Goal: Task Accomplishment & Management: Manage account settings

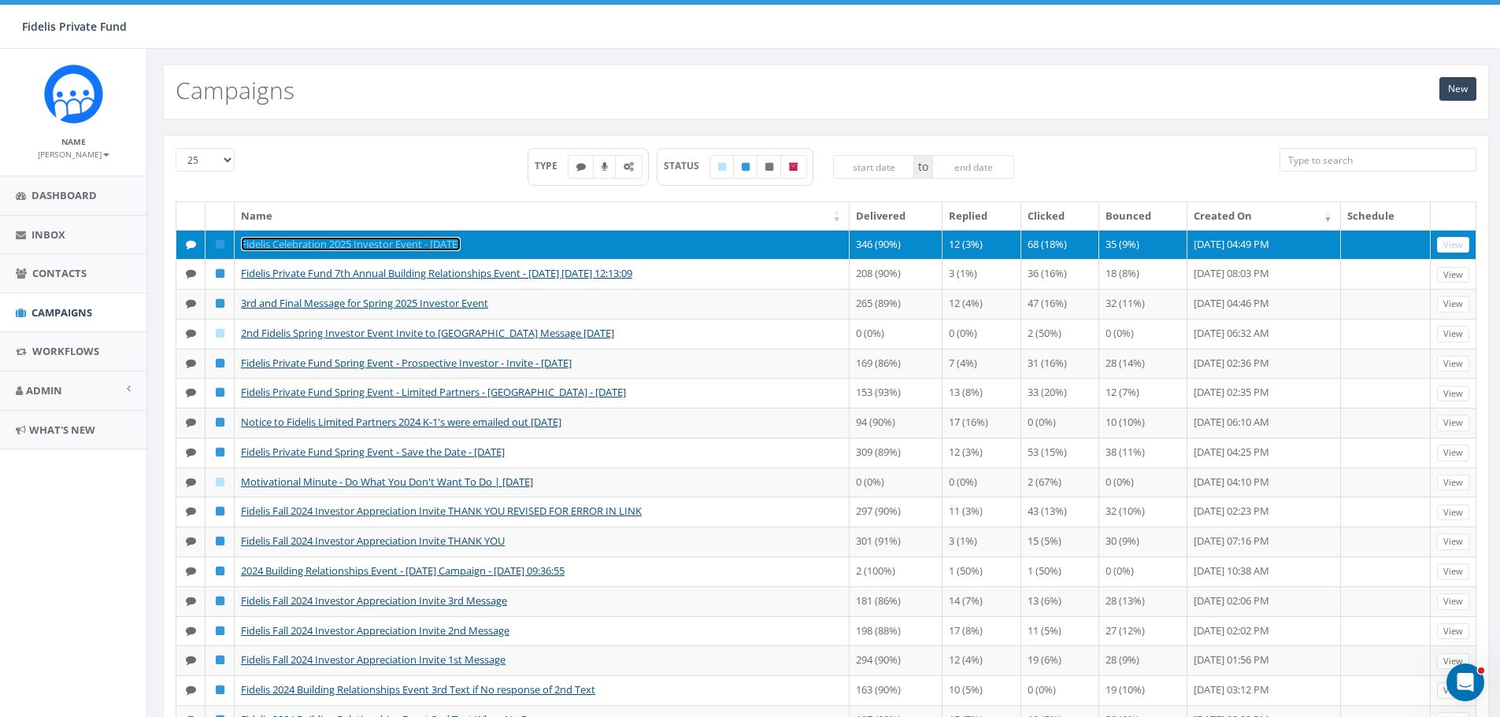
click at [461, 242] on link "Fidelis Celebration 2025 Investor Event - [DATE]" at bounding box center [351, 244] width 220 height 14
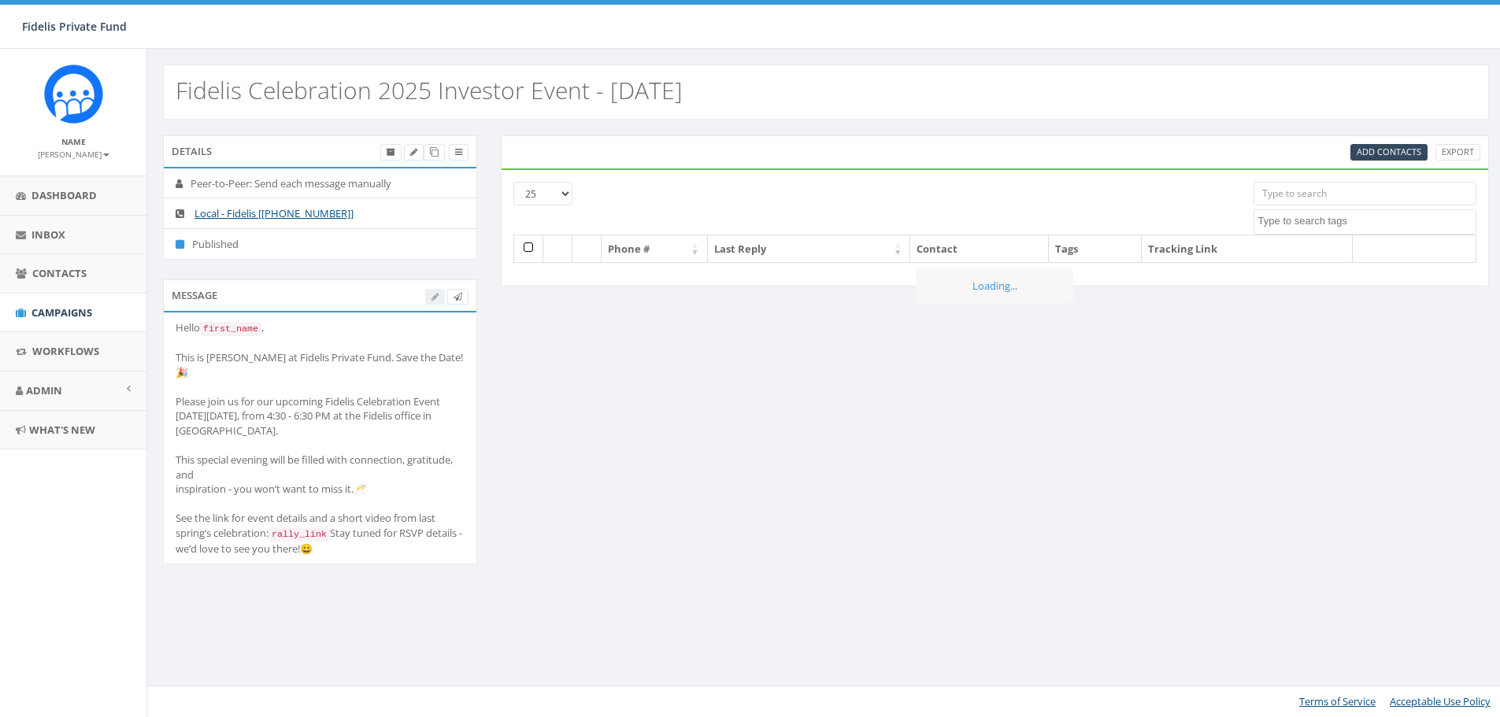
select select
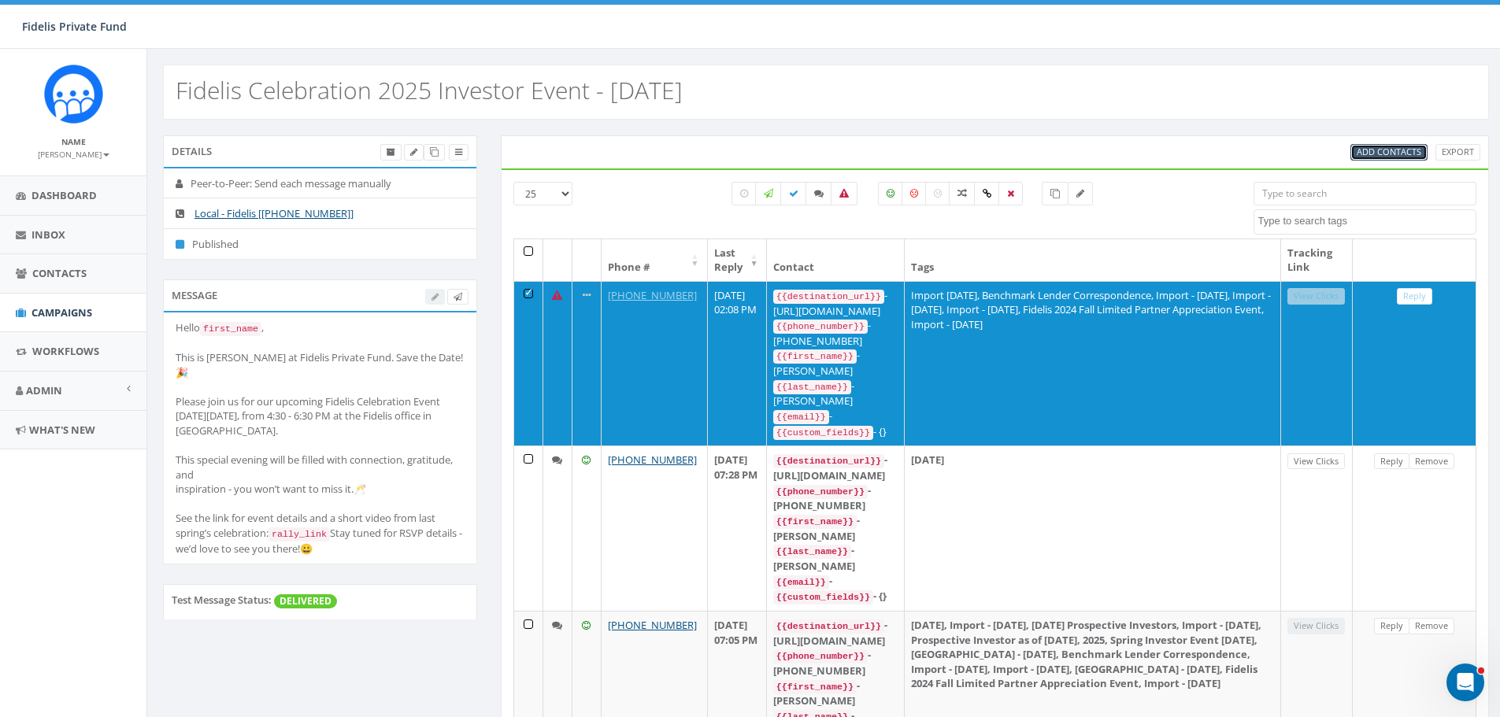
click at [1384, 151] on span "Add Contacts" at bounding box center [1389, 152] width 65 height 12
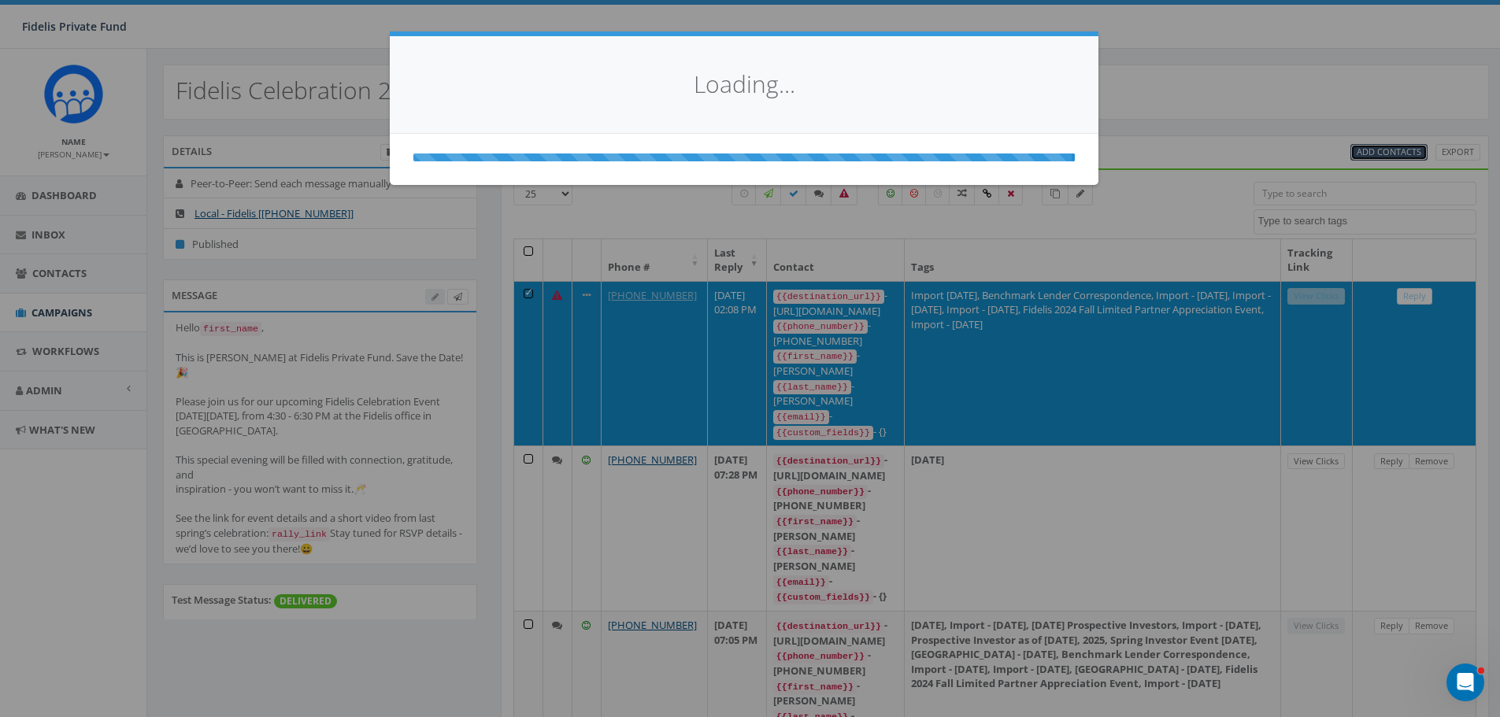
select select
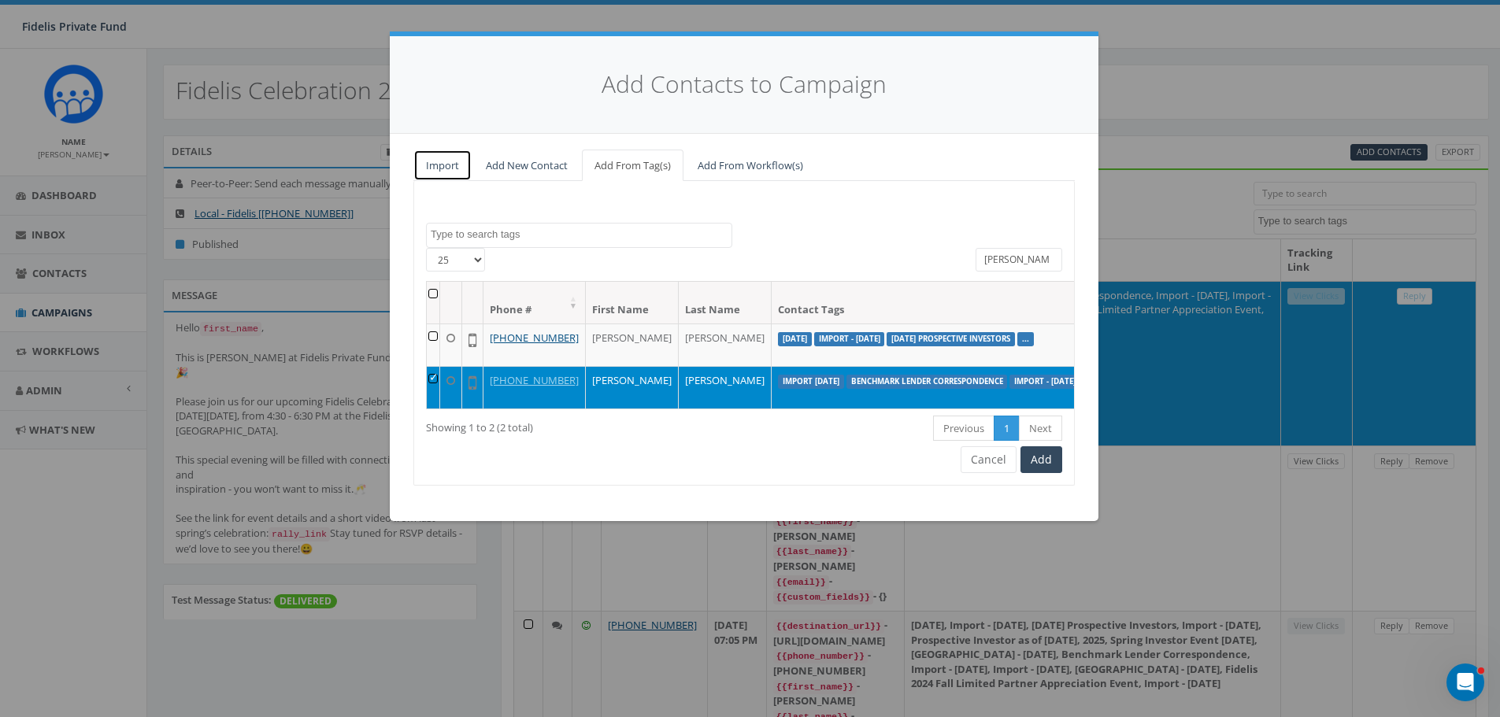
click at [454, 165] on link "Import" at bounding box center [442, 166] width 58 height 32
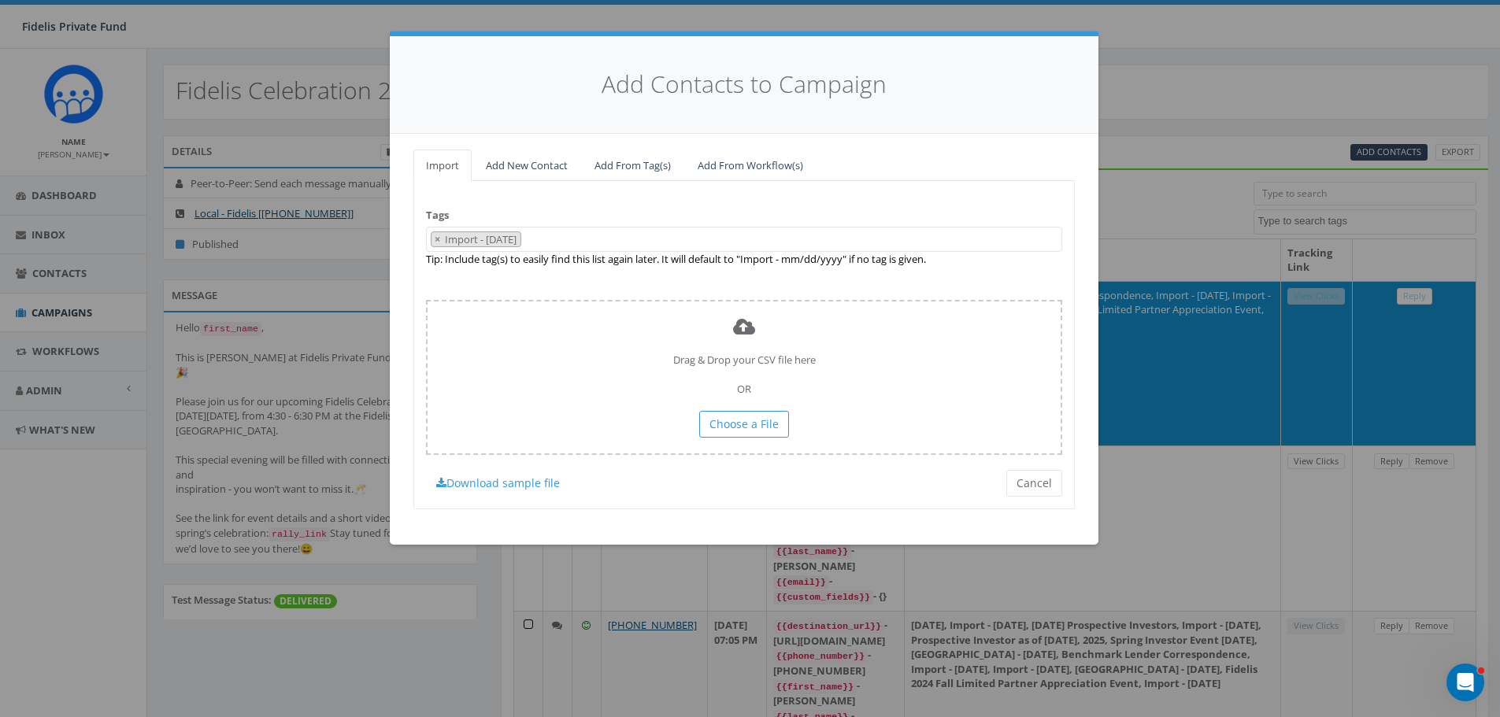
click at [440, 239] on span "×" at bounding box center [438, 239] width 6 height 14
select select
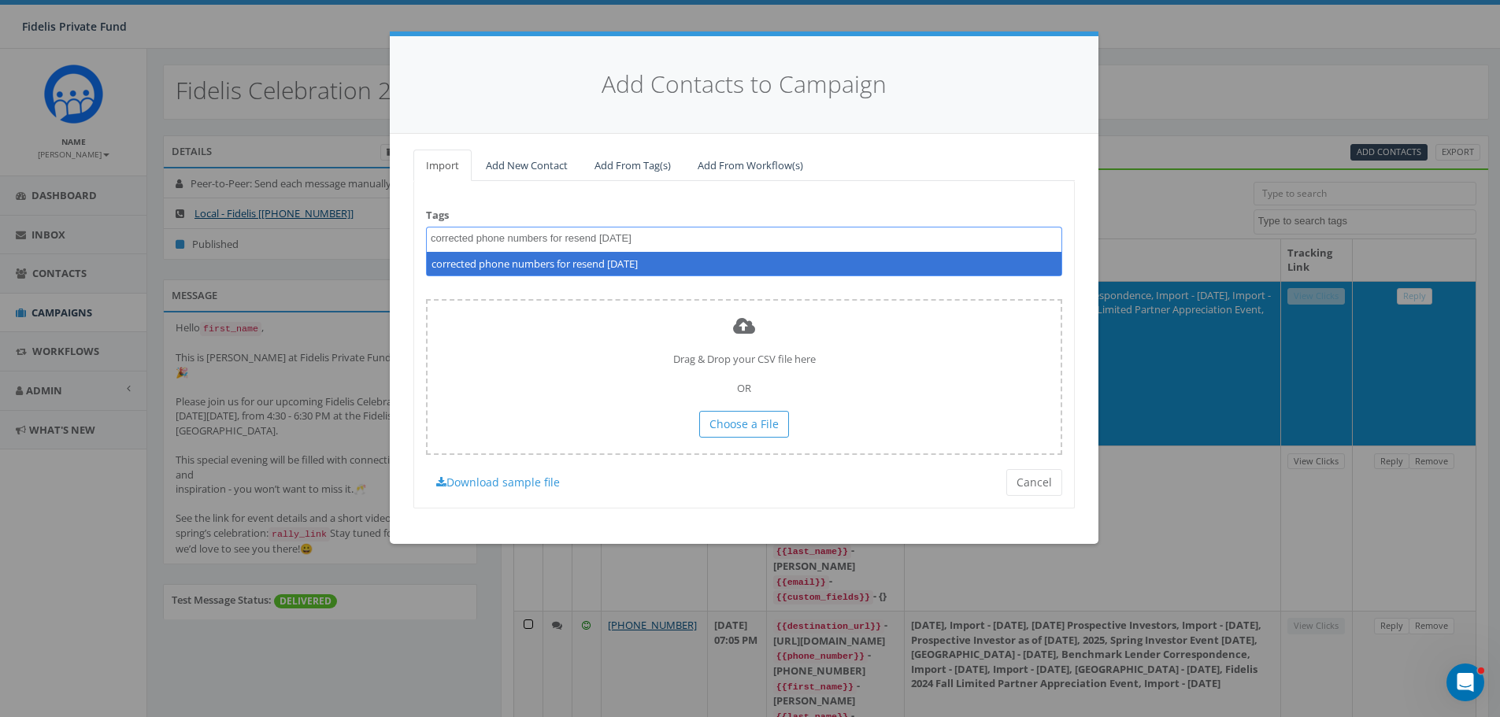
click at [432, 240] on textarea "corrected phone numbers for resend 9/30/2025" at bounding box center [608, 239] width 354 height 14
click at [747, 242] on textarea "import corrected phone numbers for resend 9/30/2025" at bounding box center [634, 239] width 407 height 14
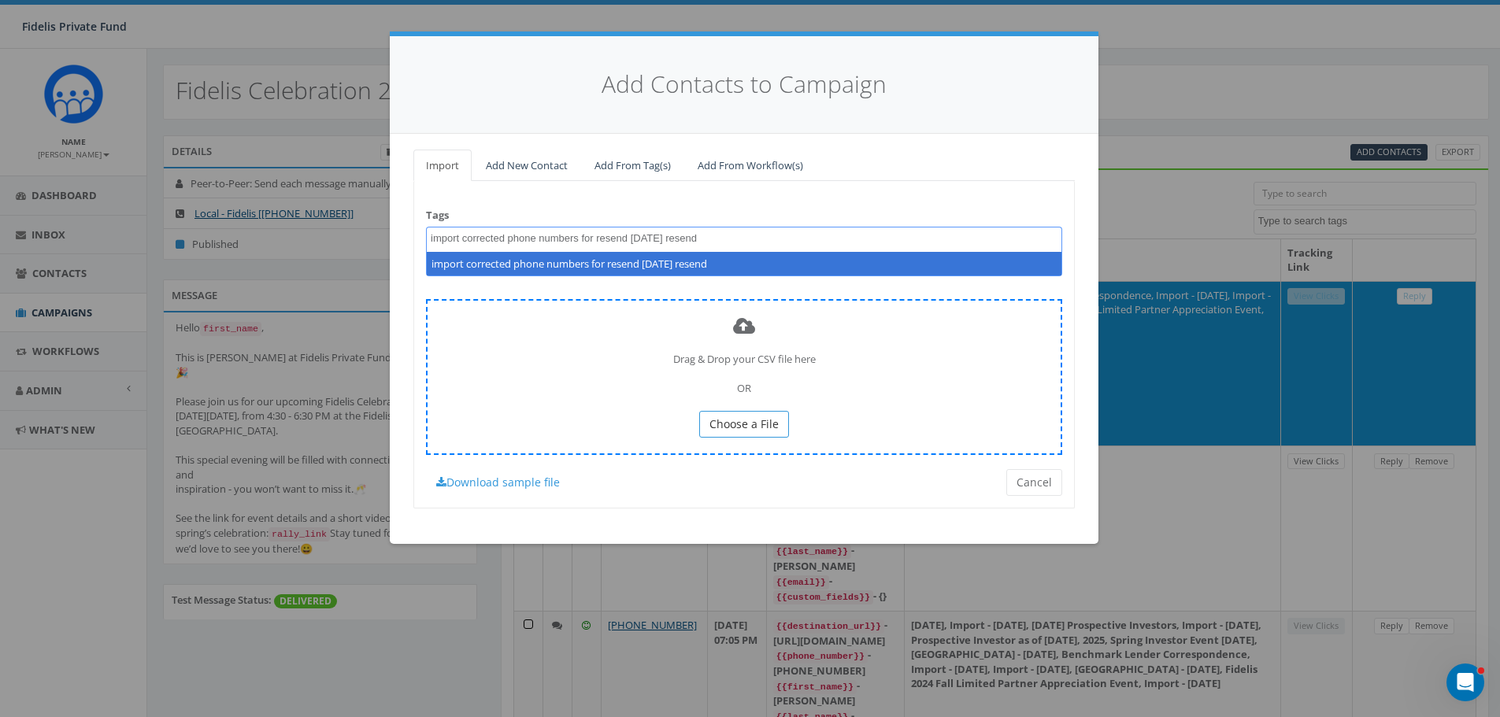
type textarea "import corrected phone numbers for resend 9/30/2025 resend"
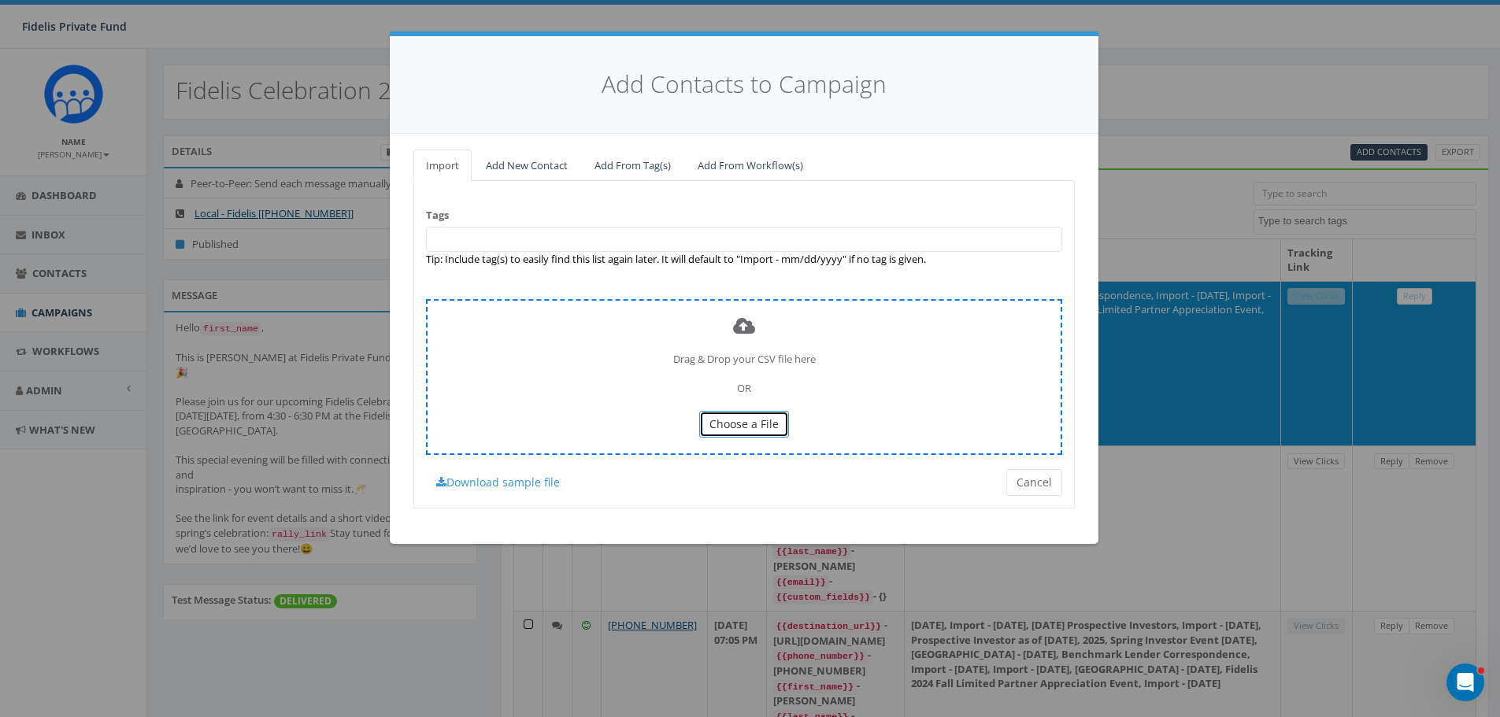
click at [760, 427] on span "Choose a File" at bounding box center [744, 424] width 69 height 15
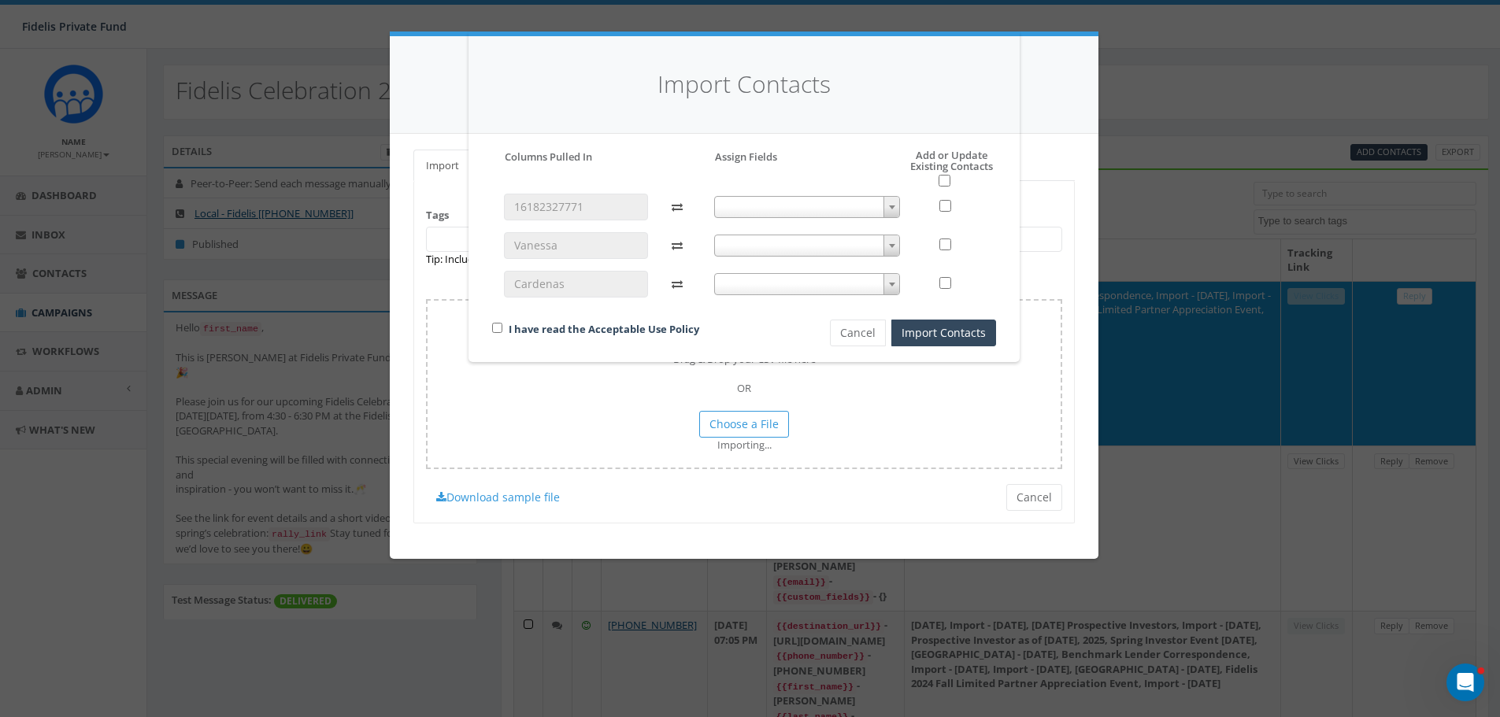
click at [891, 207] on b at bounding box center [892, 208] width 6 height 4
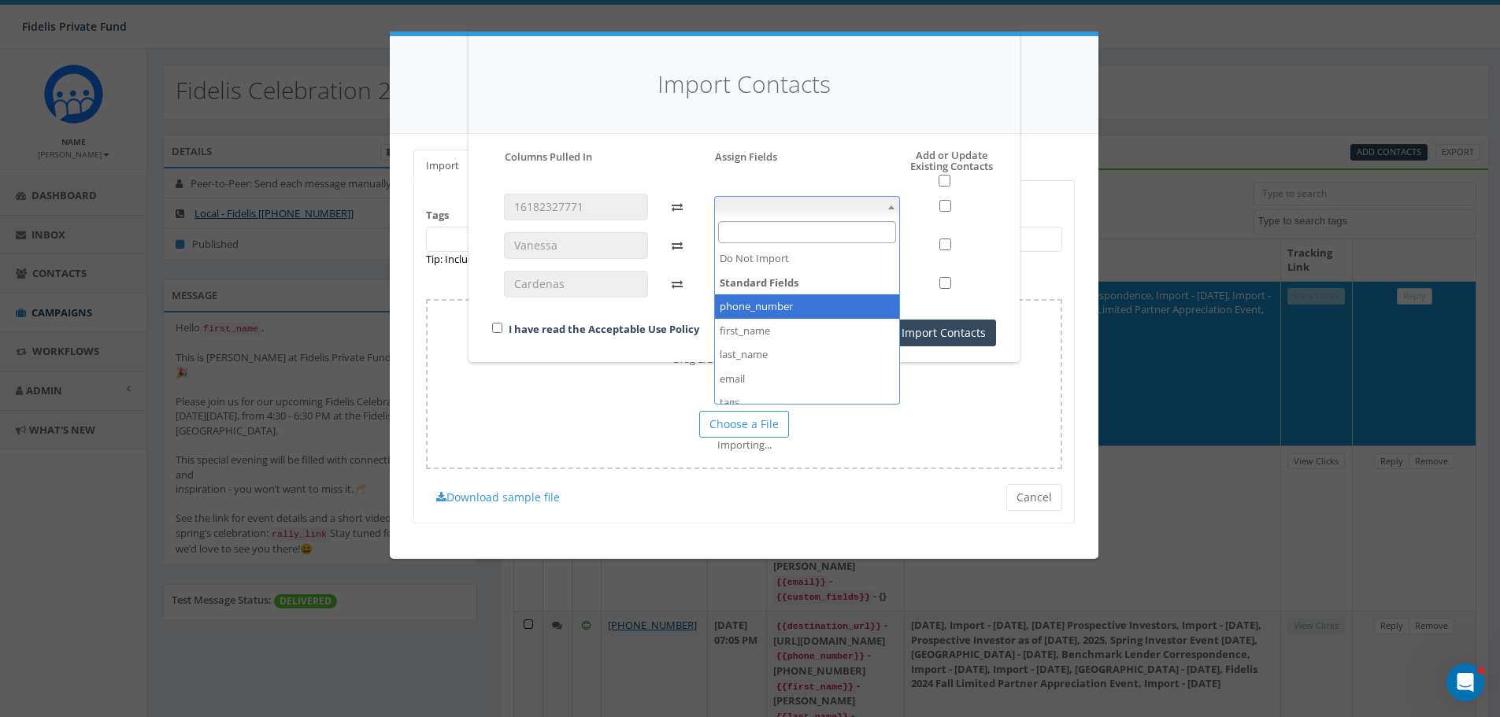
select select "phone_number"
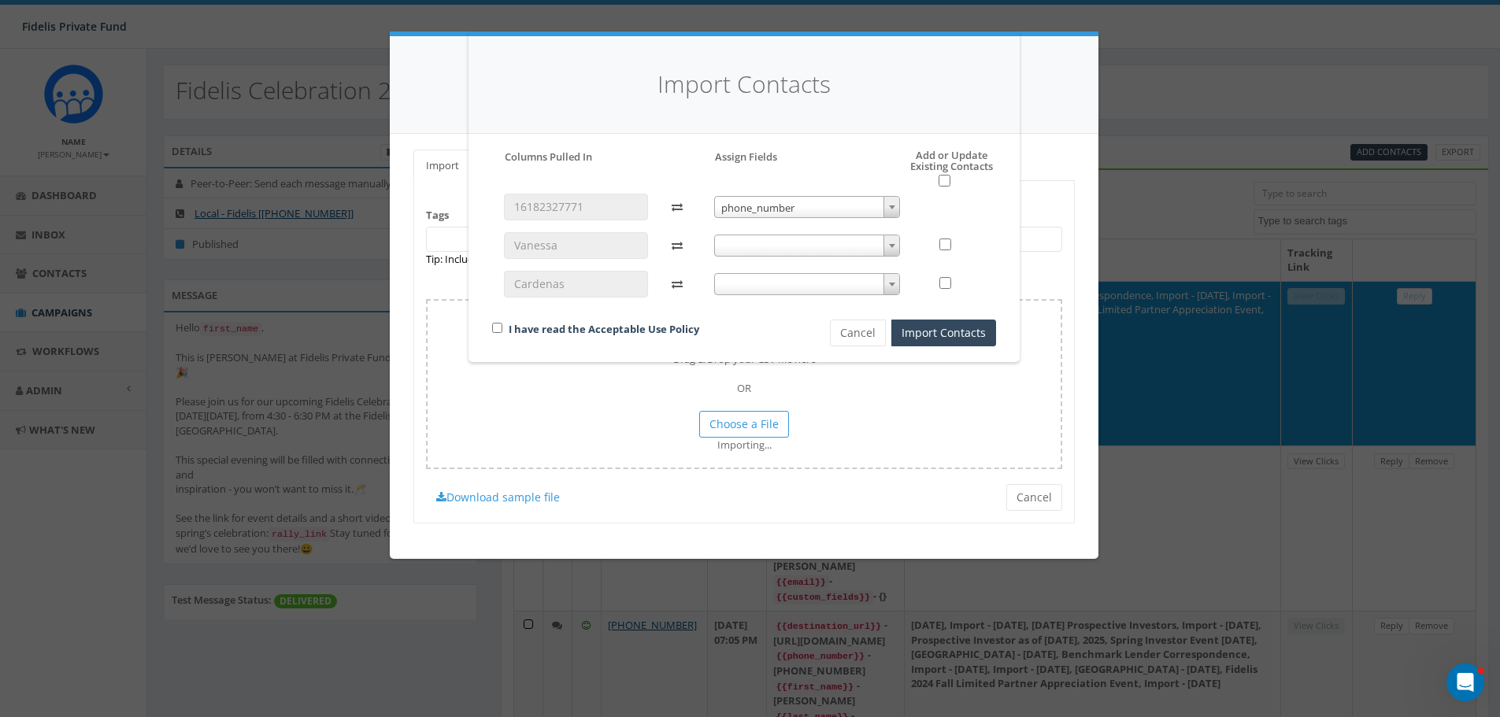
click at [894, 244] on b at bounding box center [892, 246] width 6 height 4
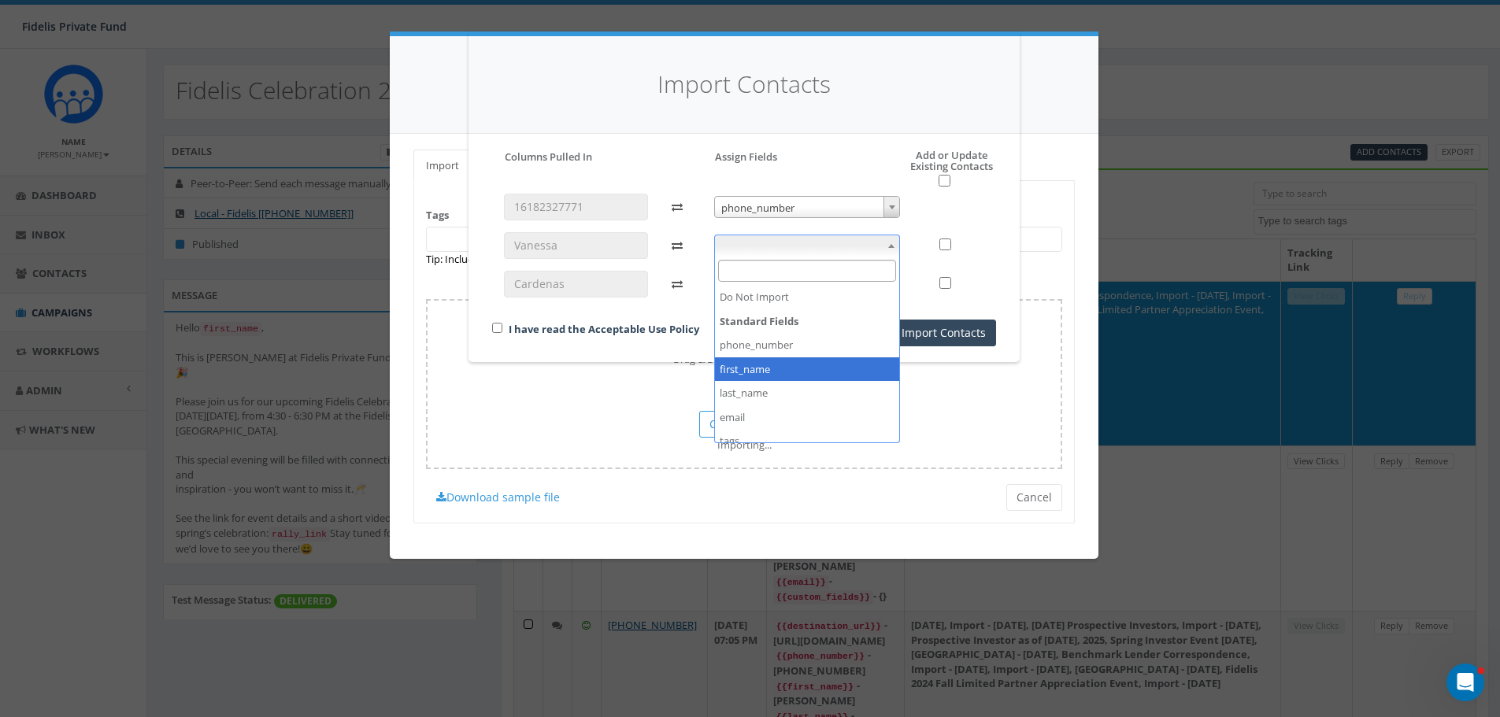
select select "first_name"
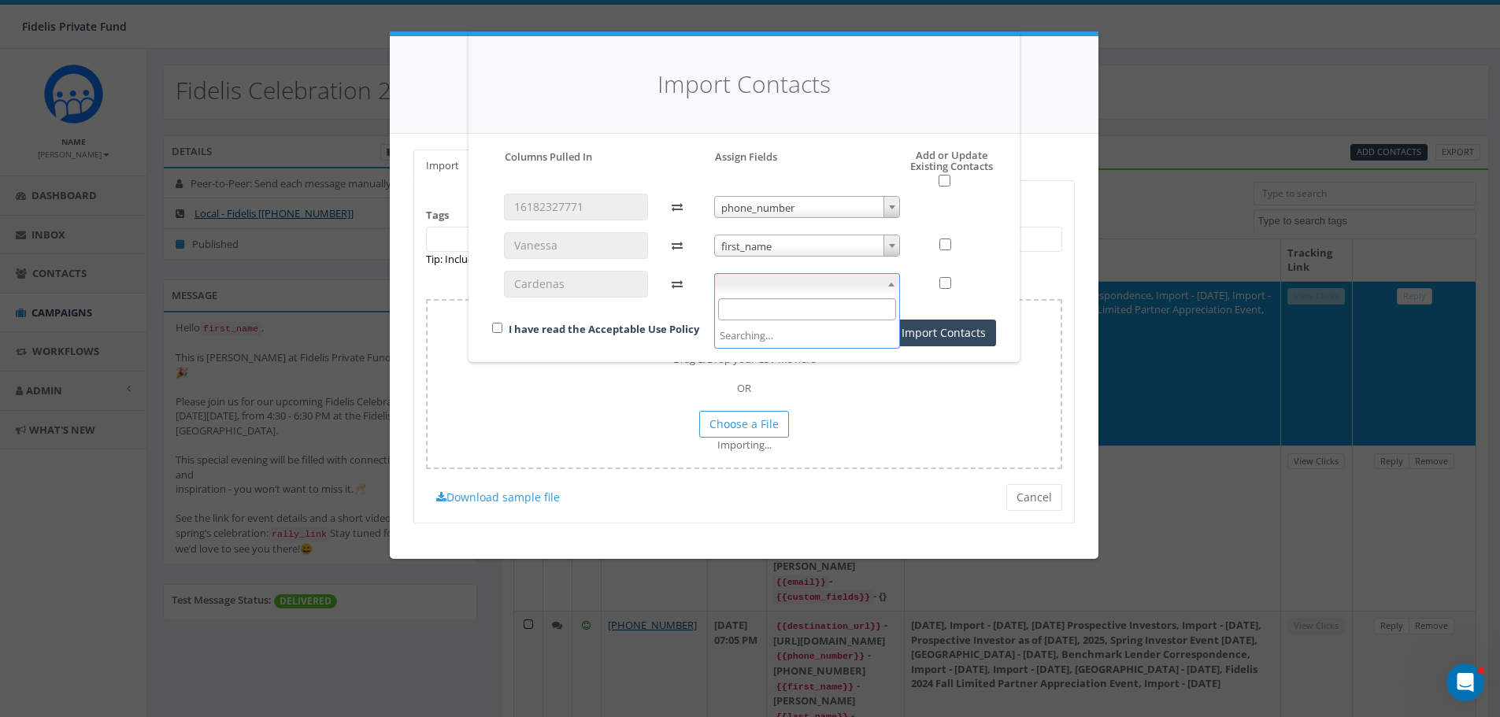
click at [895, 283] on b at bounding box center [891, 285] width 6 height 4
select select "last_name"
click at [496, 327] on input "checkbox" at bounding box center [497, 328] width 10 height 10
checkbox input "true"
click at [950, 330] on button "Import Contacts" at bounding box center [943, 333] width 105 height 27
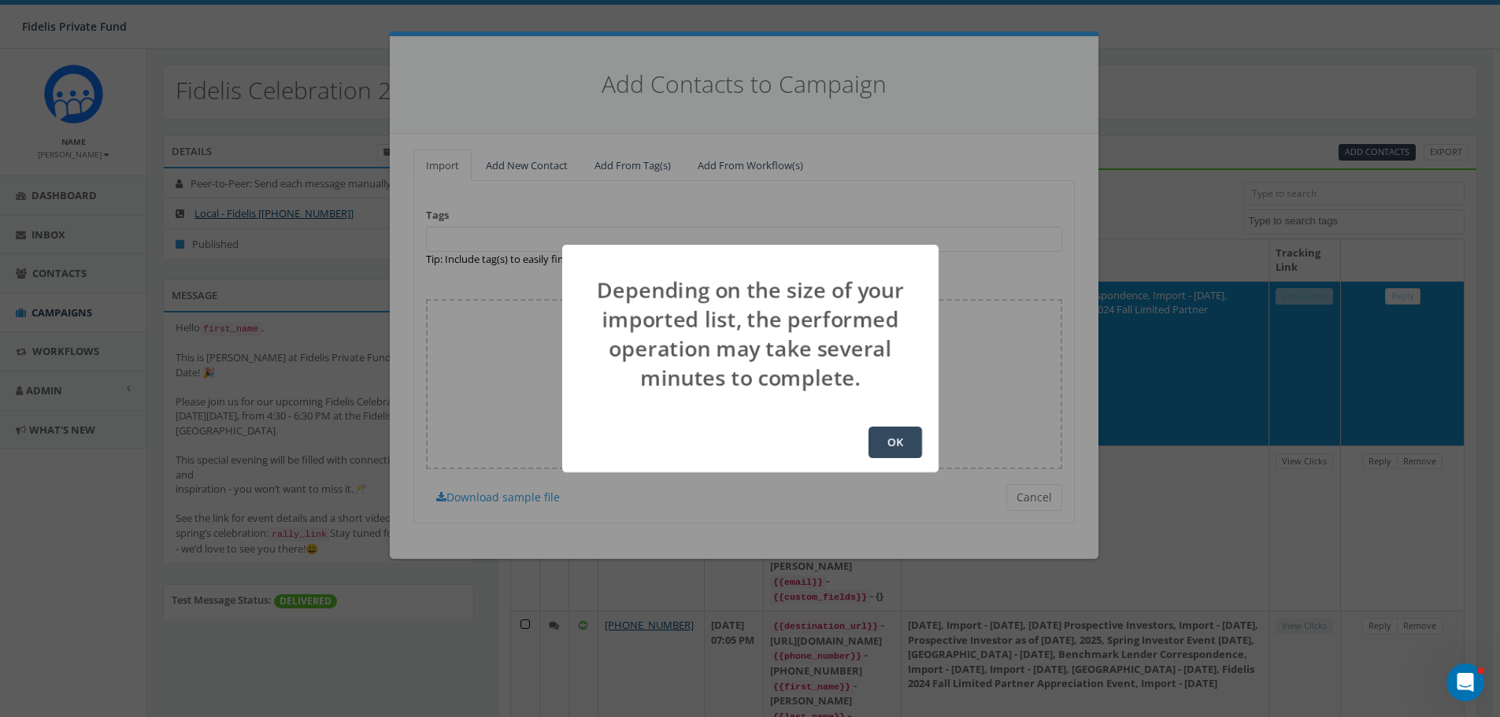
click at [901, 437] on button "OK" at bounding box center [896, 442] width 54 height 31
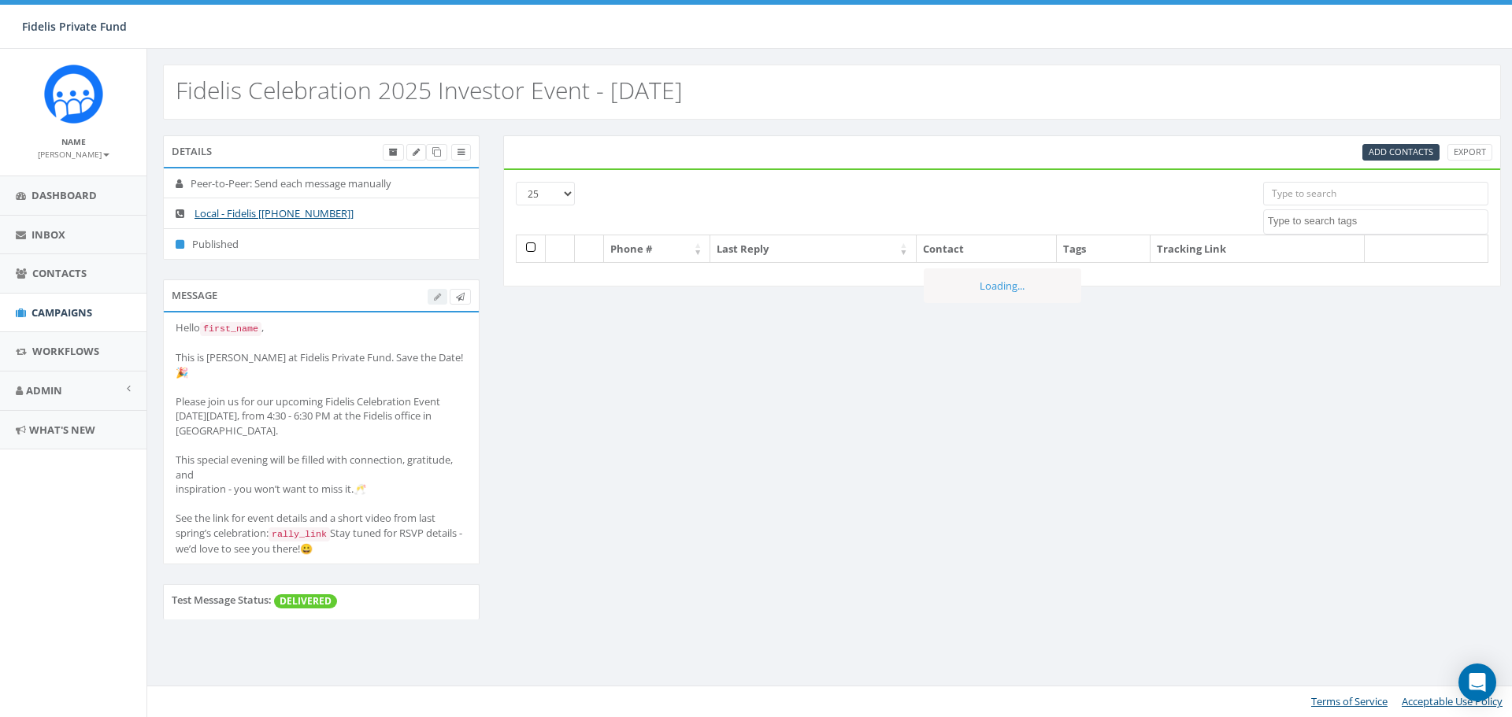
select select
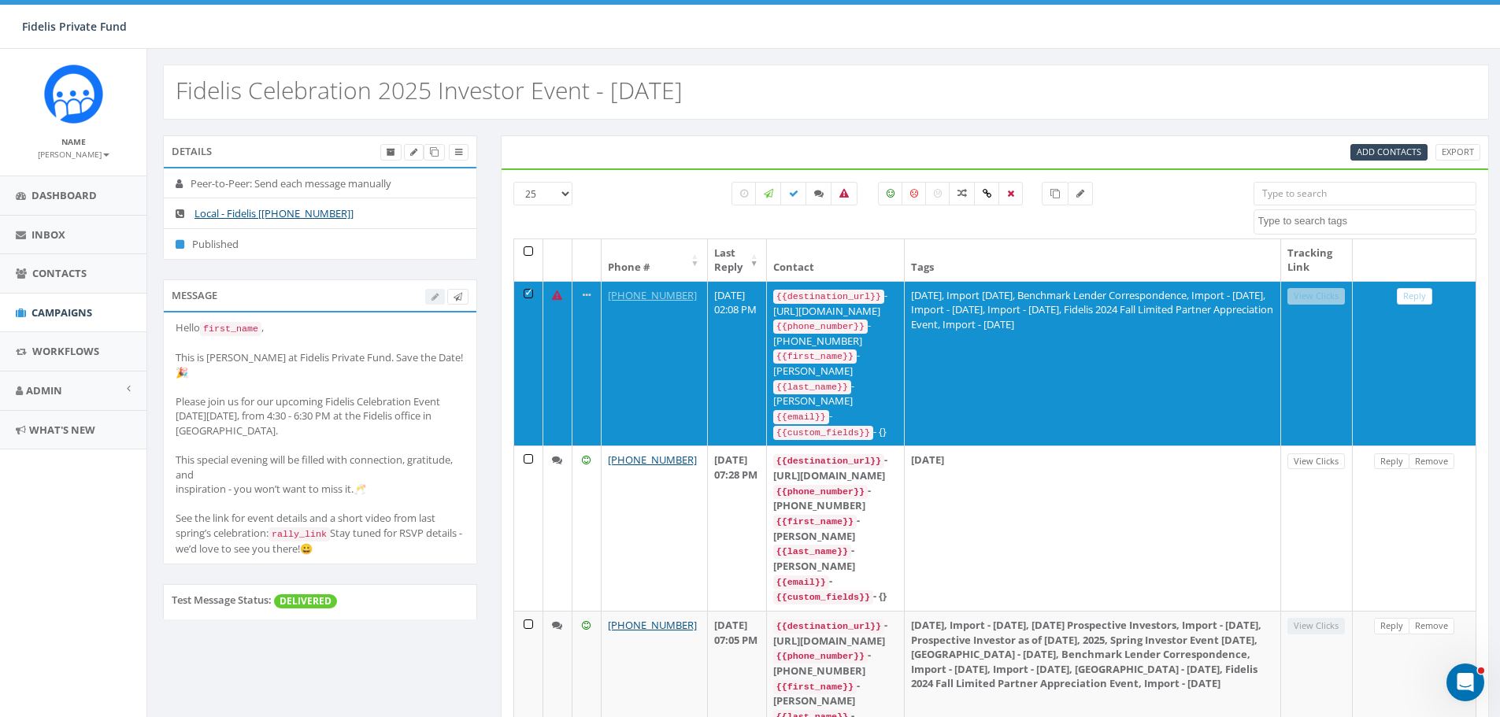
click at [656, 216] on div "All 1 contact(s) on current page All 381 contact(s) filtered" at bounding box center [913, 210] width 658 height 57
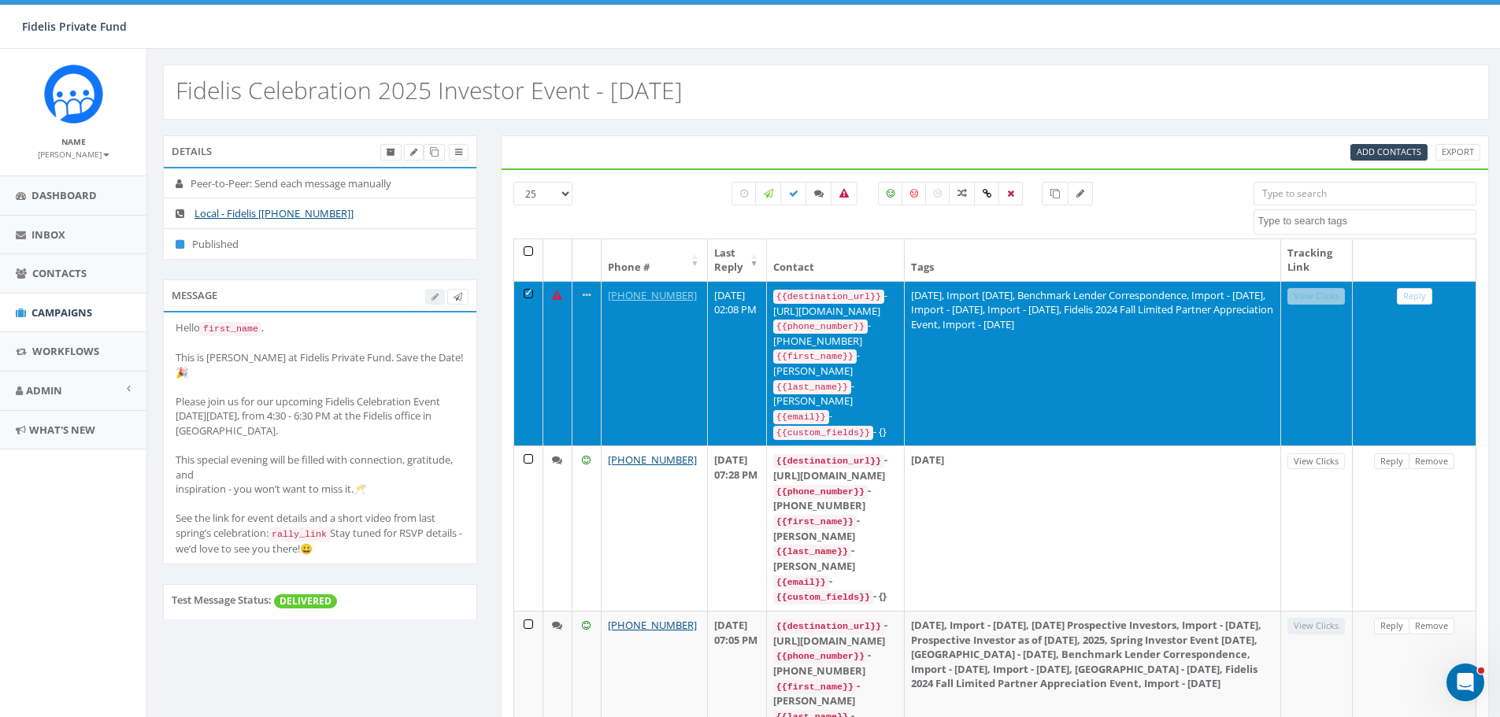
click at [524, 291] on td at bounding box center [528, 363] width 29 height 165
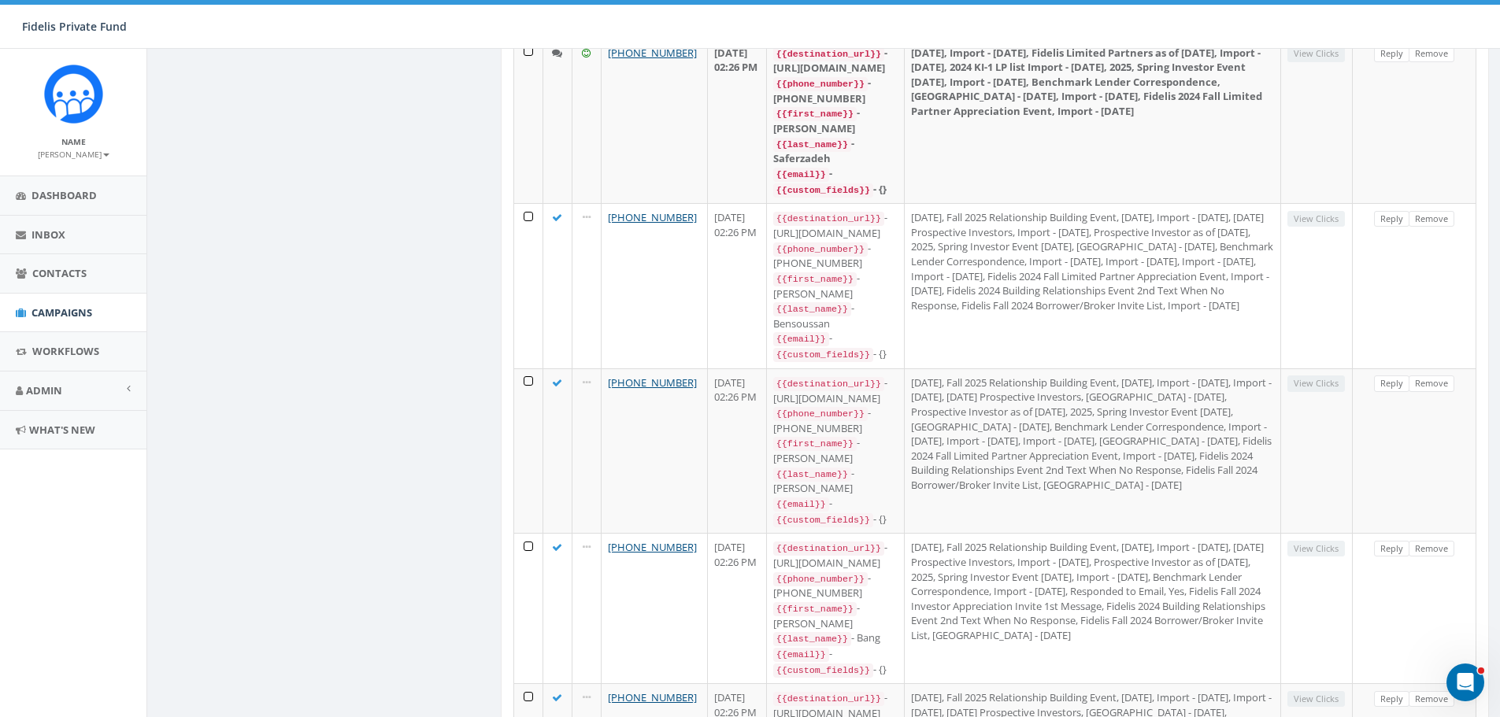
scroll to position [3110, 0]
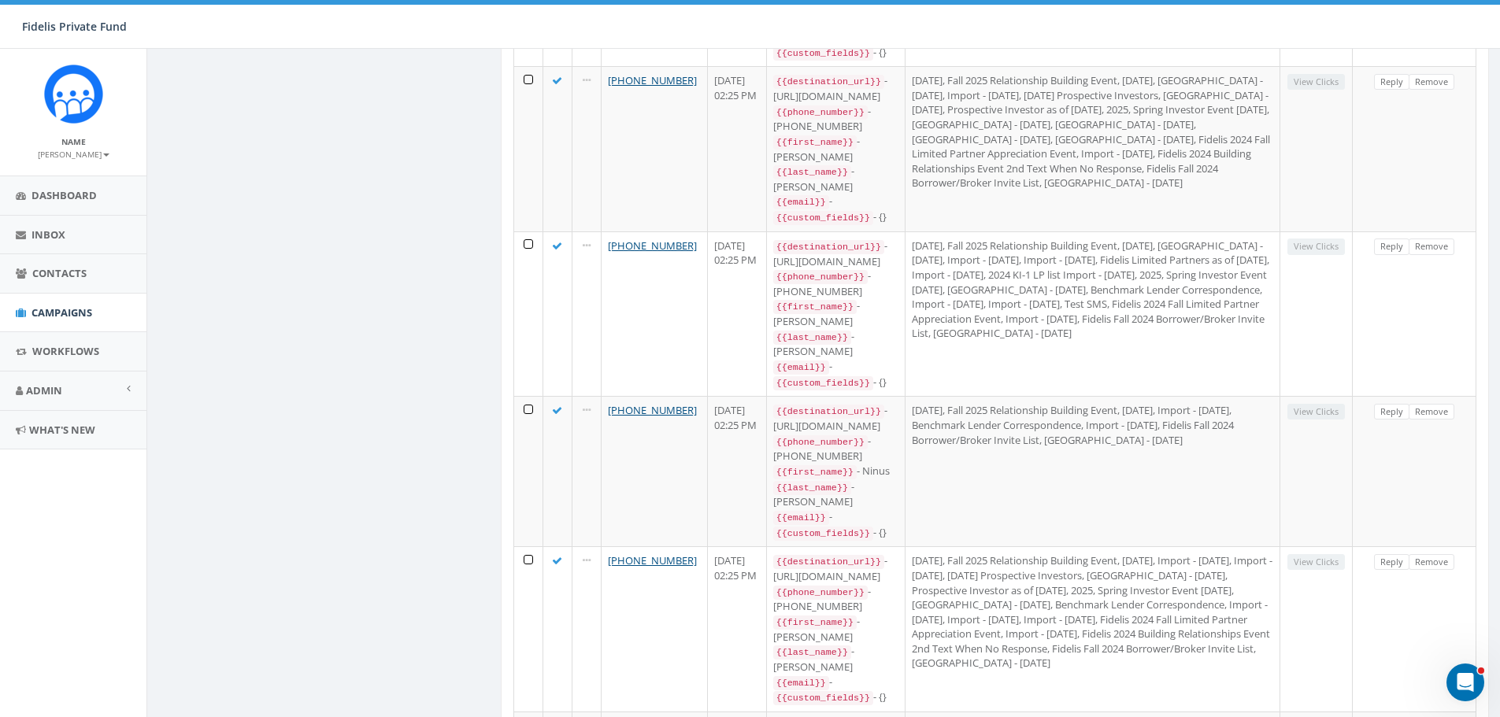
scroll to position [3164, 0]
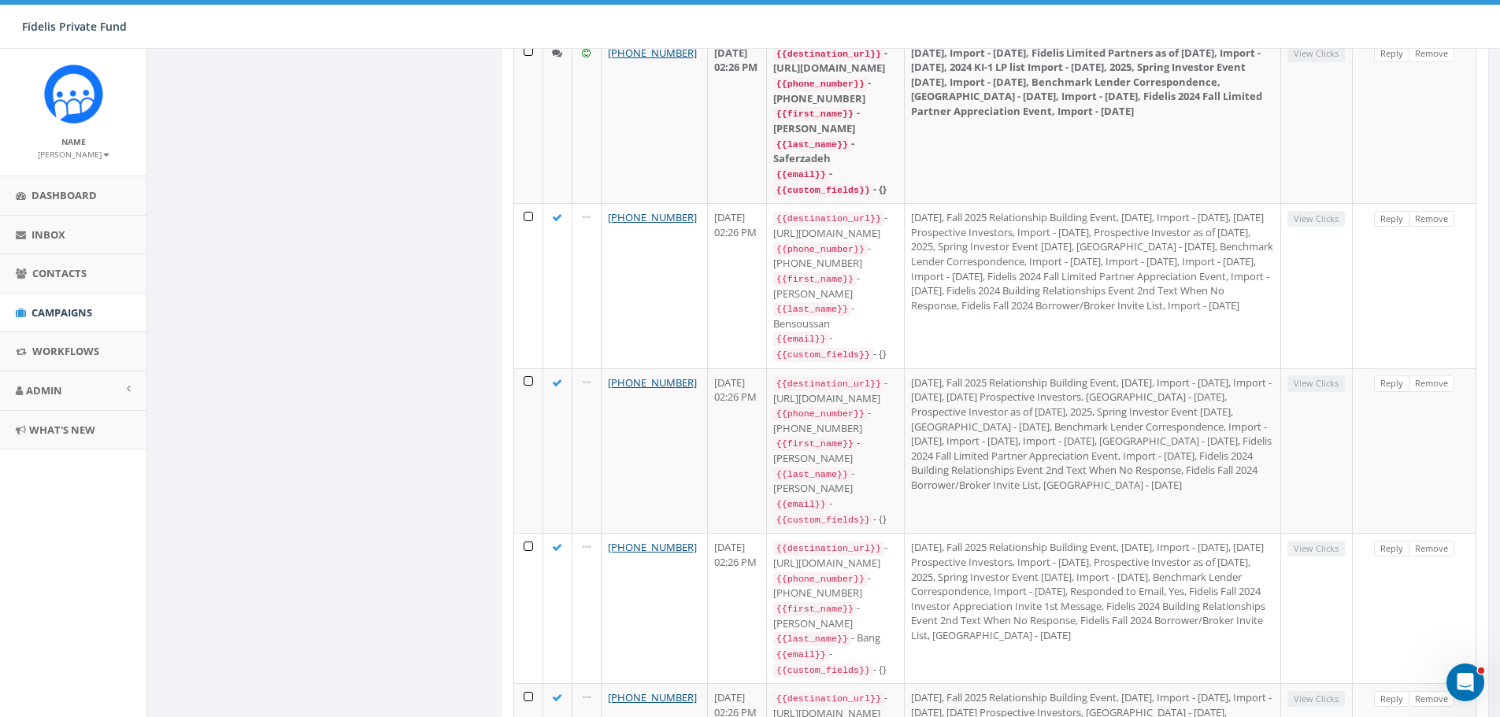
scroll to position [3110, 0]
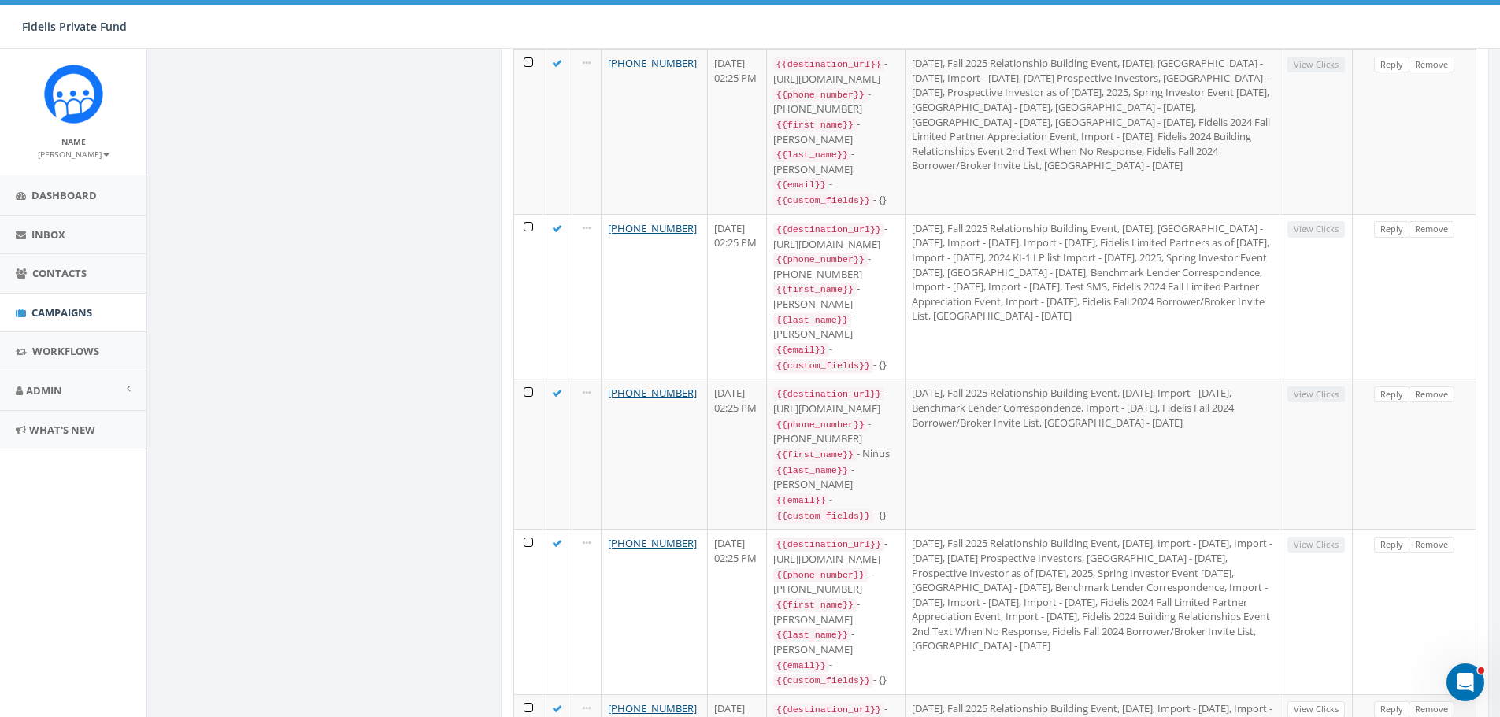
scroll to position [3164, 0]
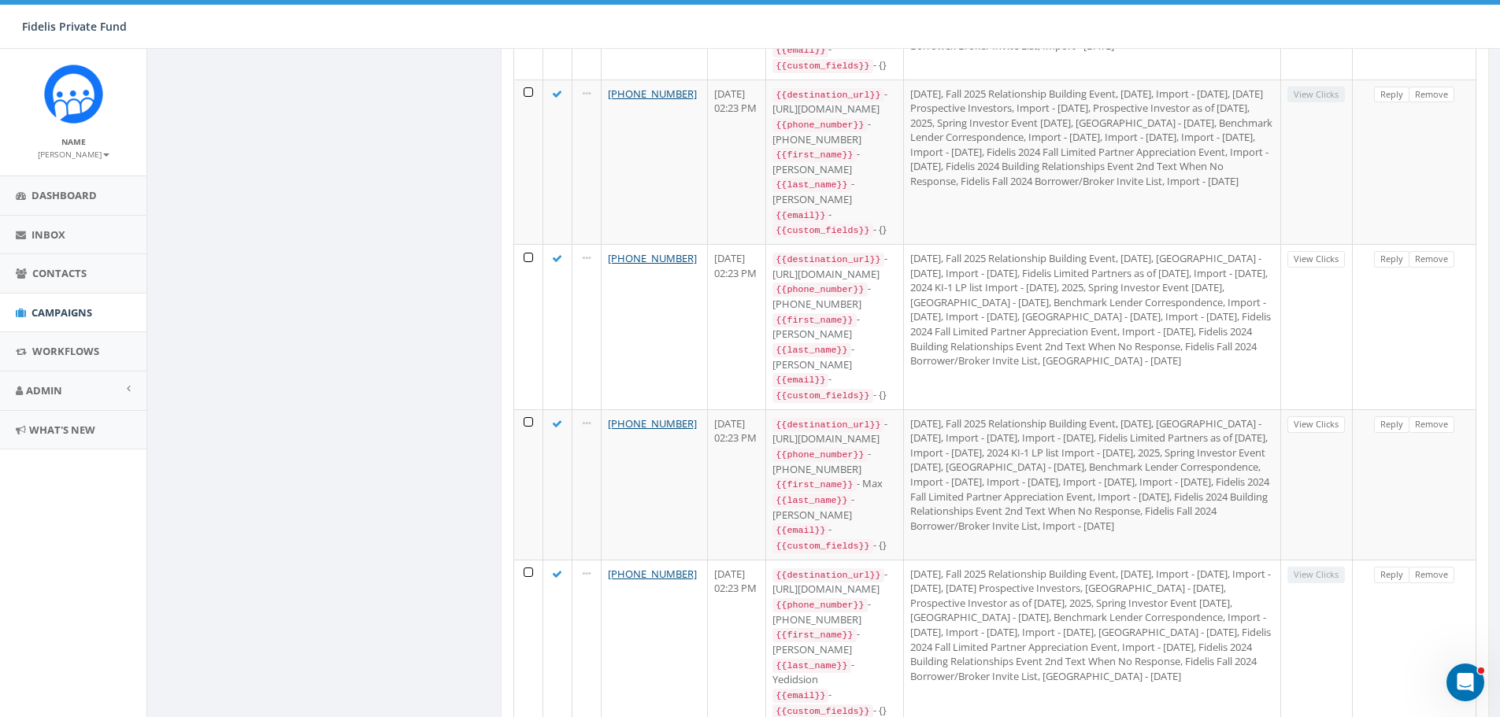
scroll to position [3252, 0]
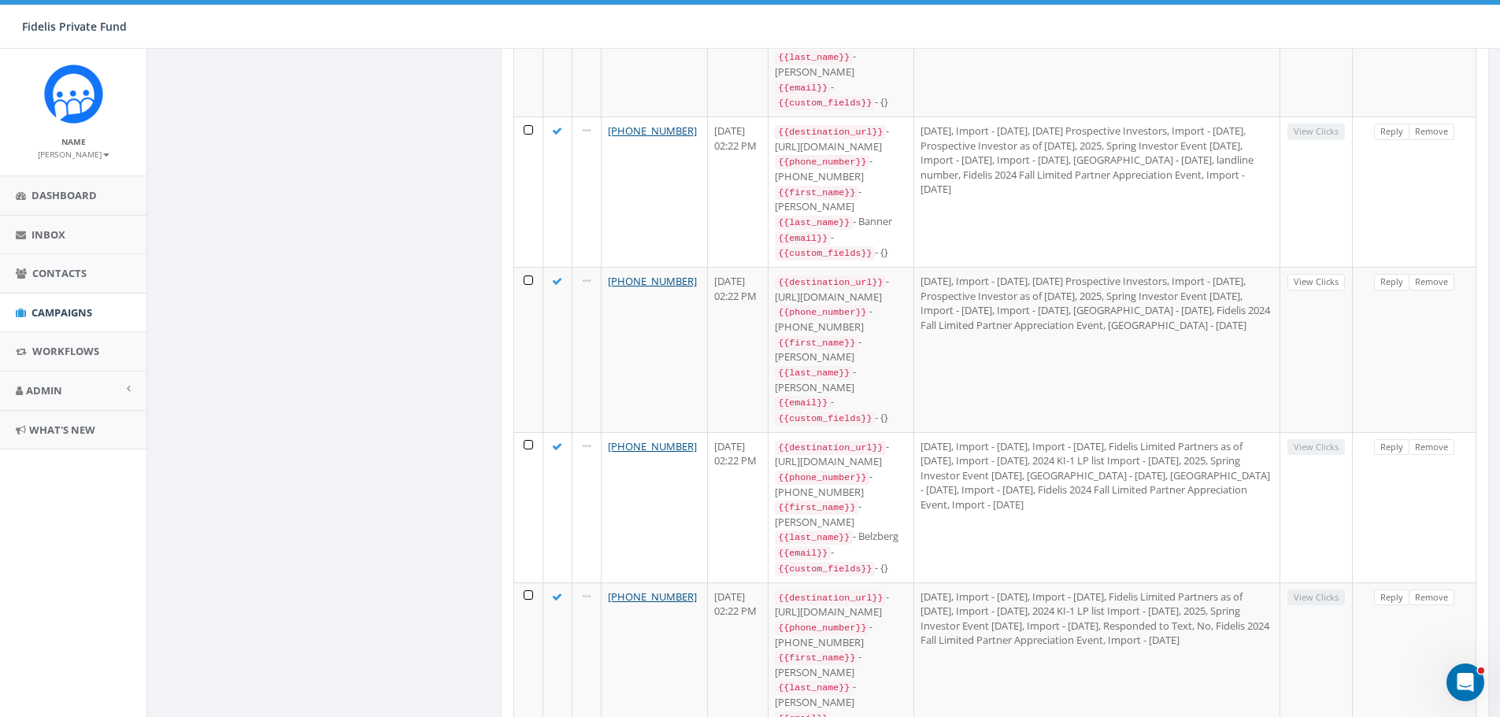
scroll to position [2926, 0]
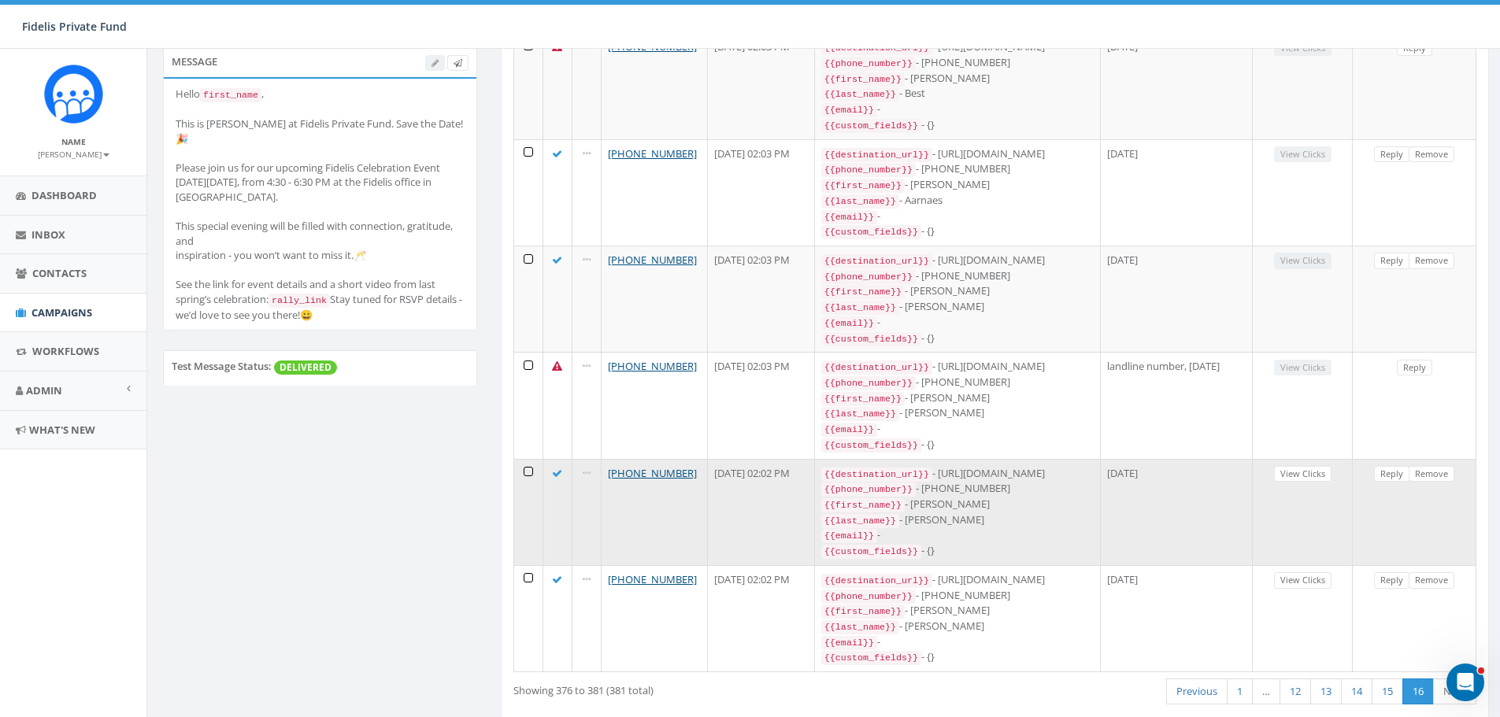
scroll to position [319, 0]
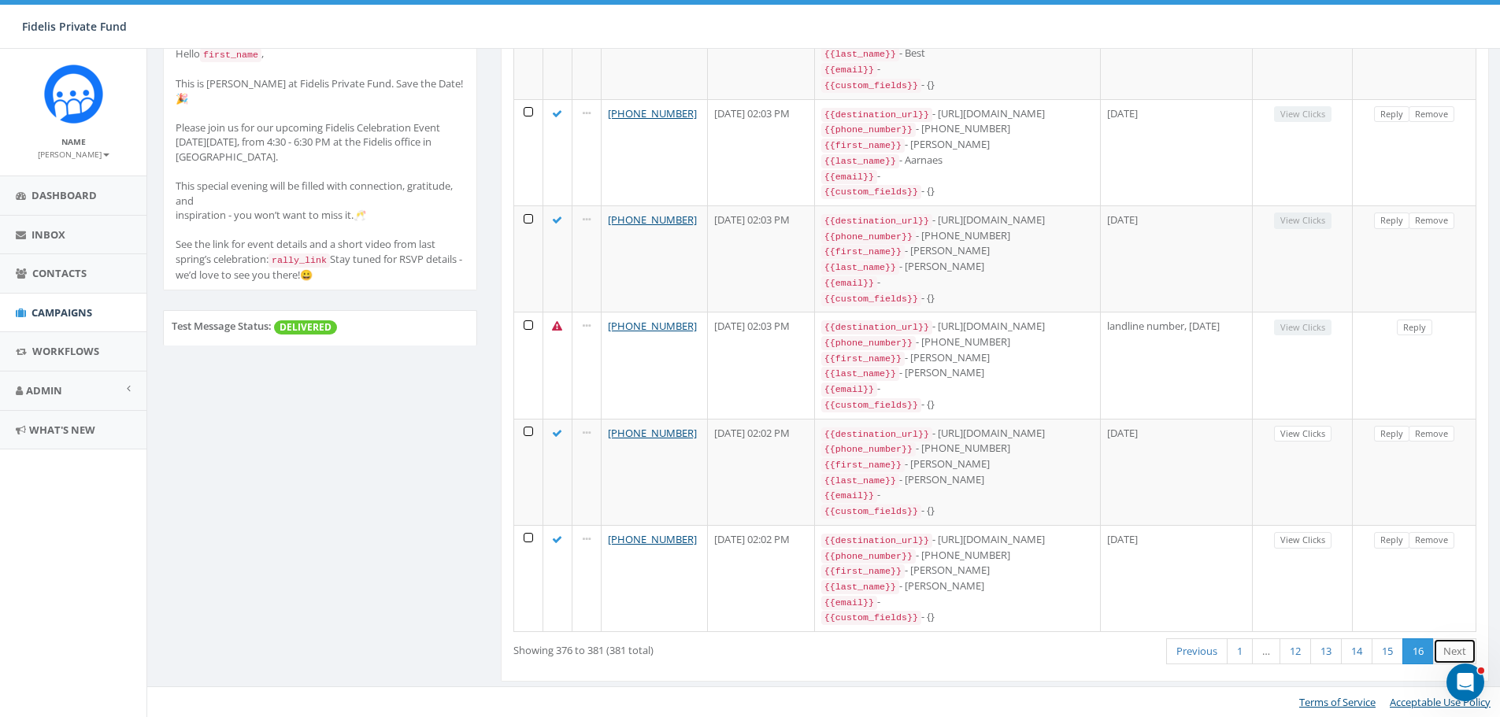
click at [1455, 653] on link "Next" at bounding box center [1454, 652] width 43 height 26
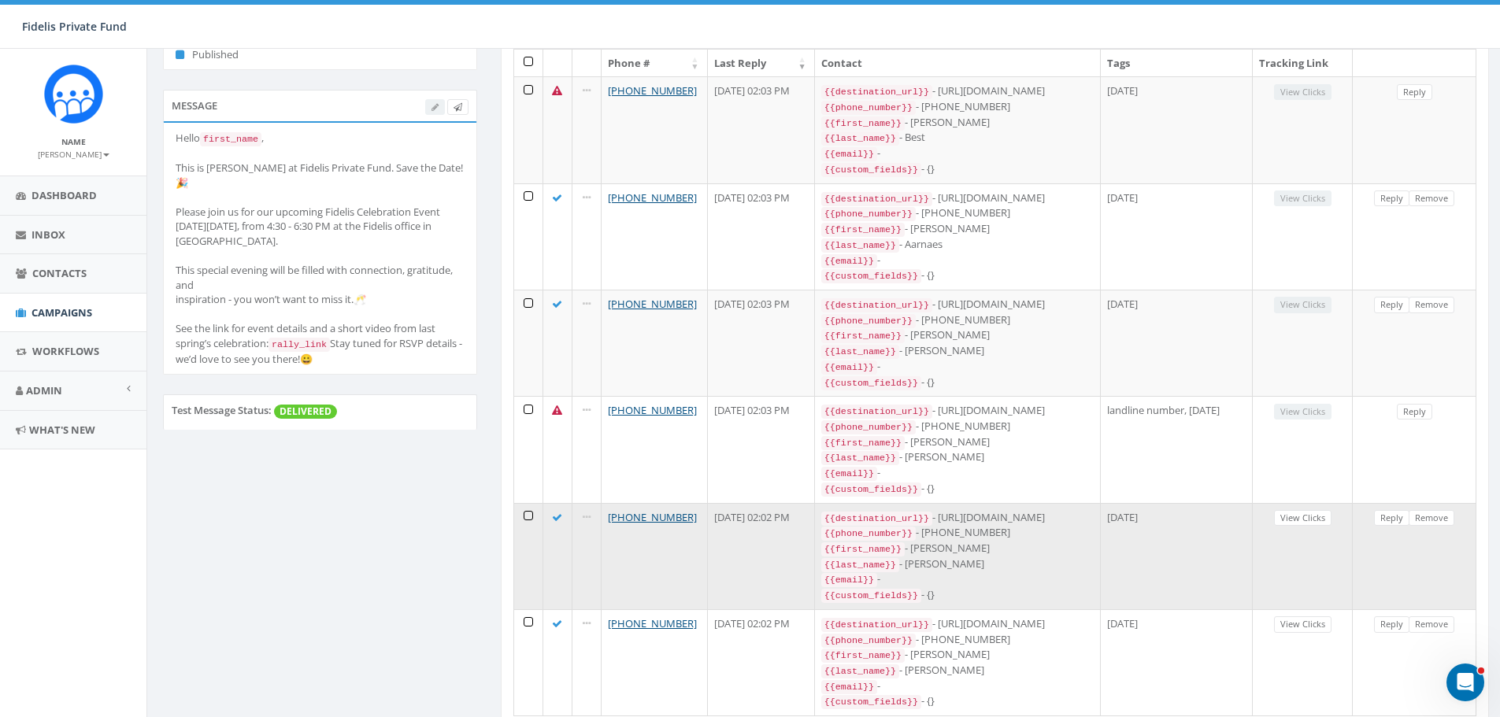
scroll to position [0, 0]
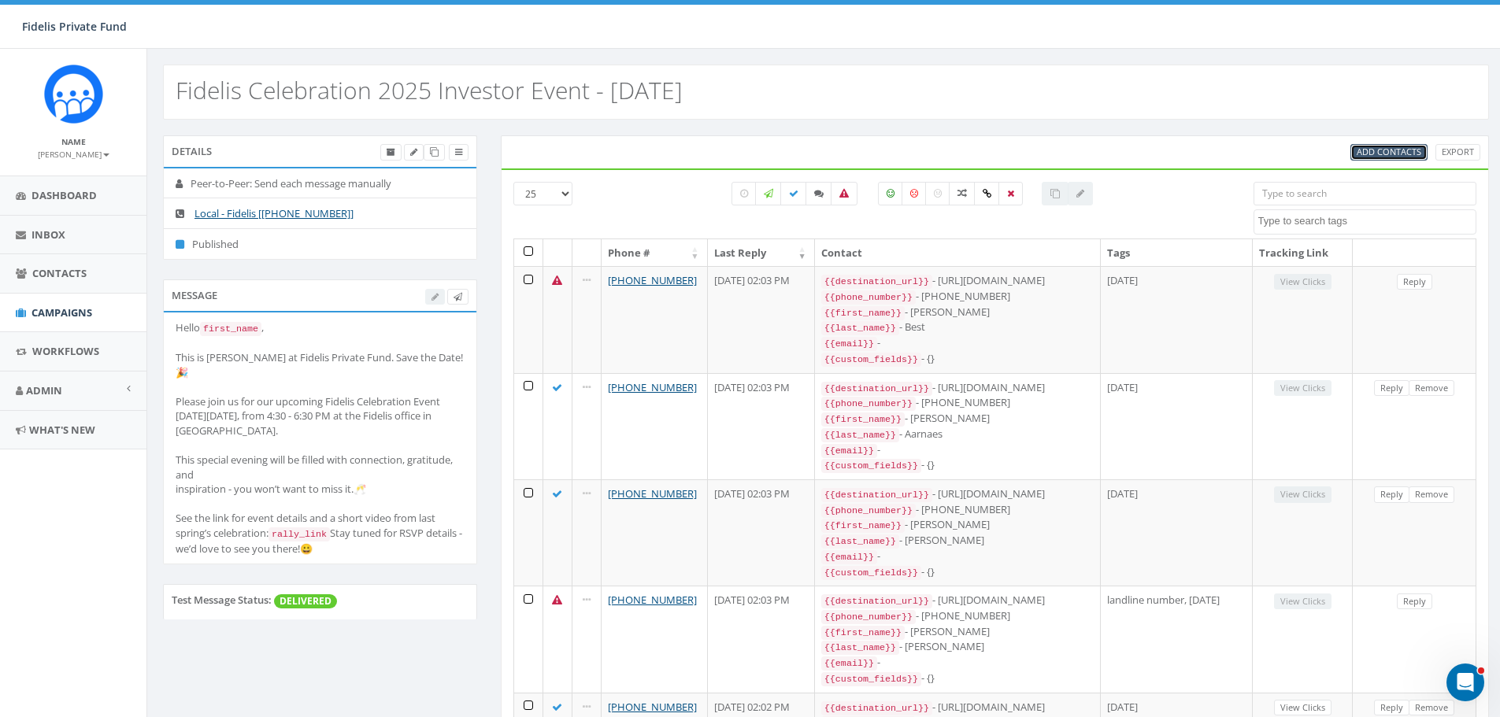
click at [1378, 154] on span "Add Contacts" at bounding box center [1389, 152] width 65 height 12
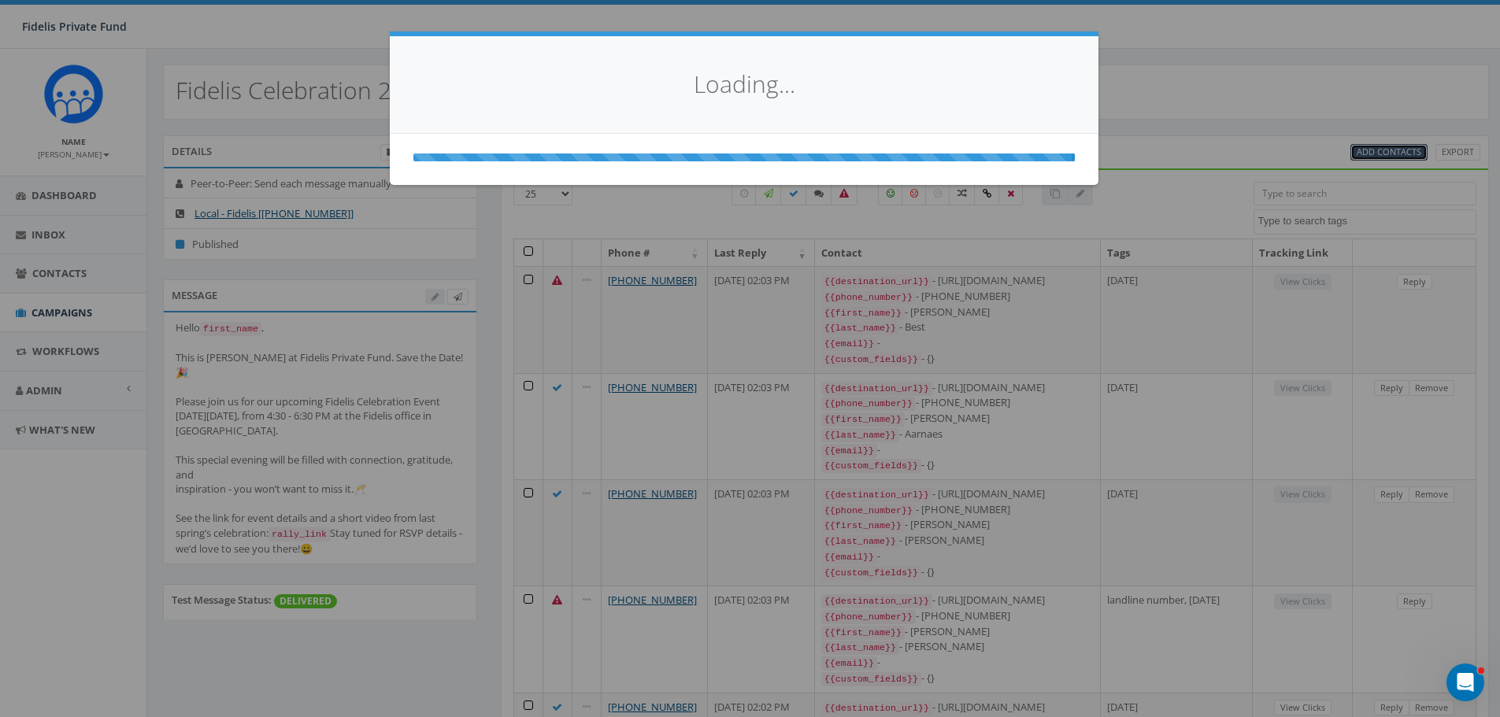
select select
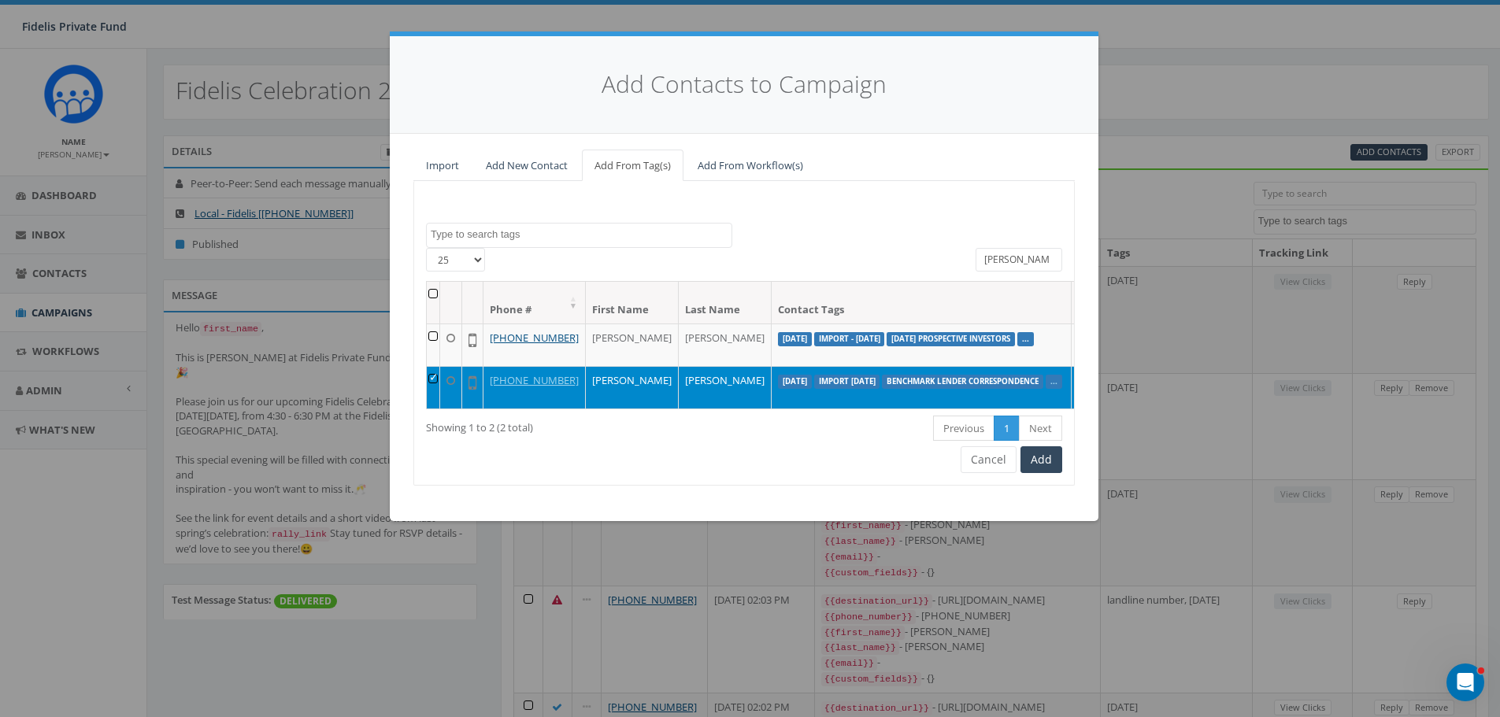
click at [430, 288] on th at bounding box center [433, 303] width 13 height 42
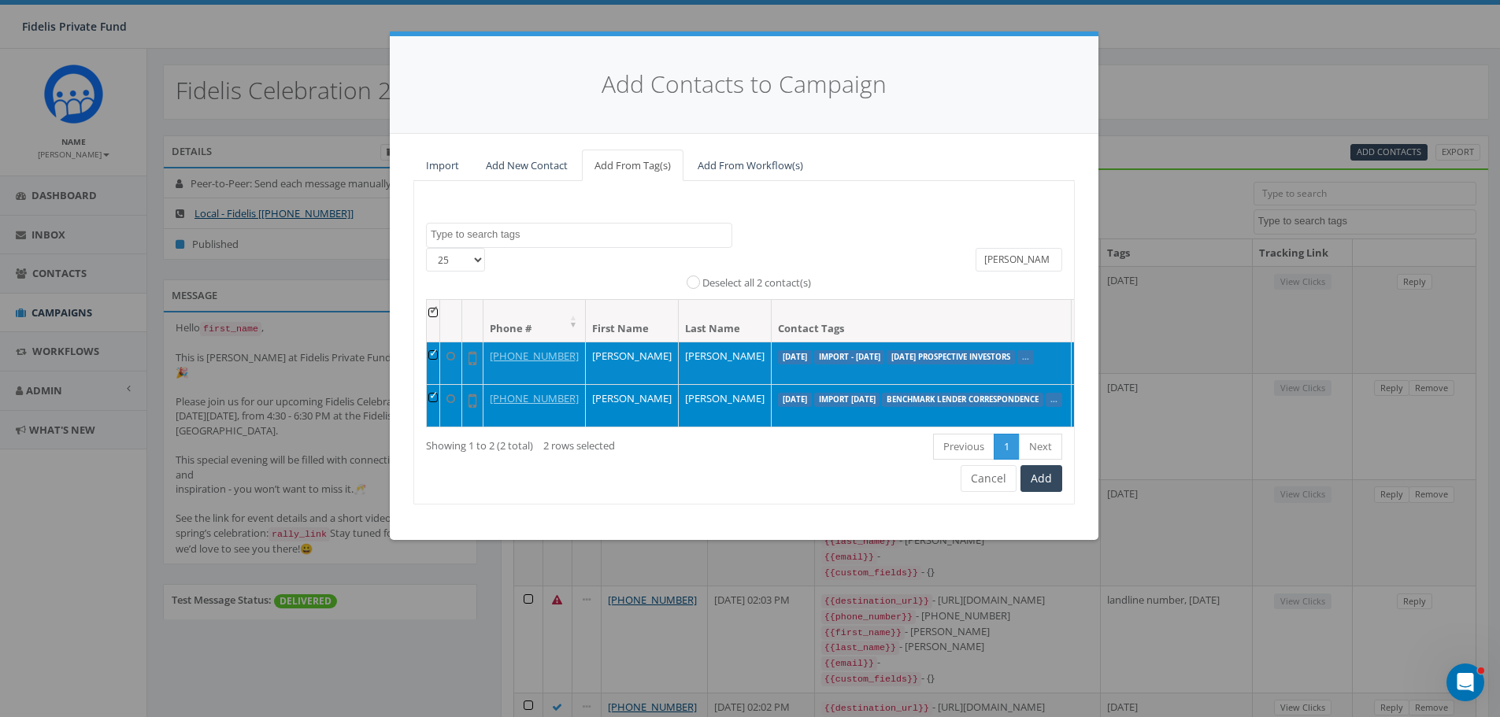
click at [436, 355] on td at bounding box center [433, 363] width 13 height 43
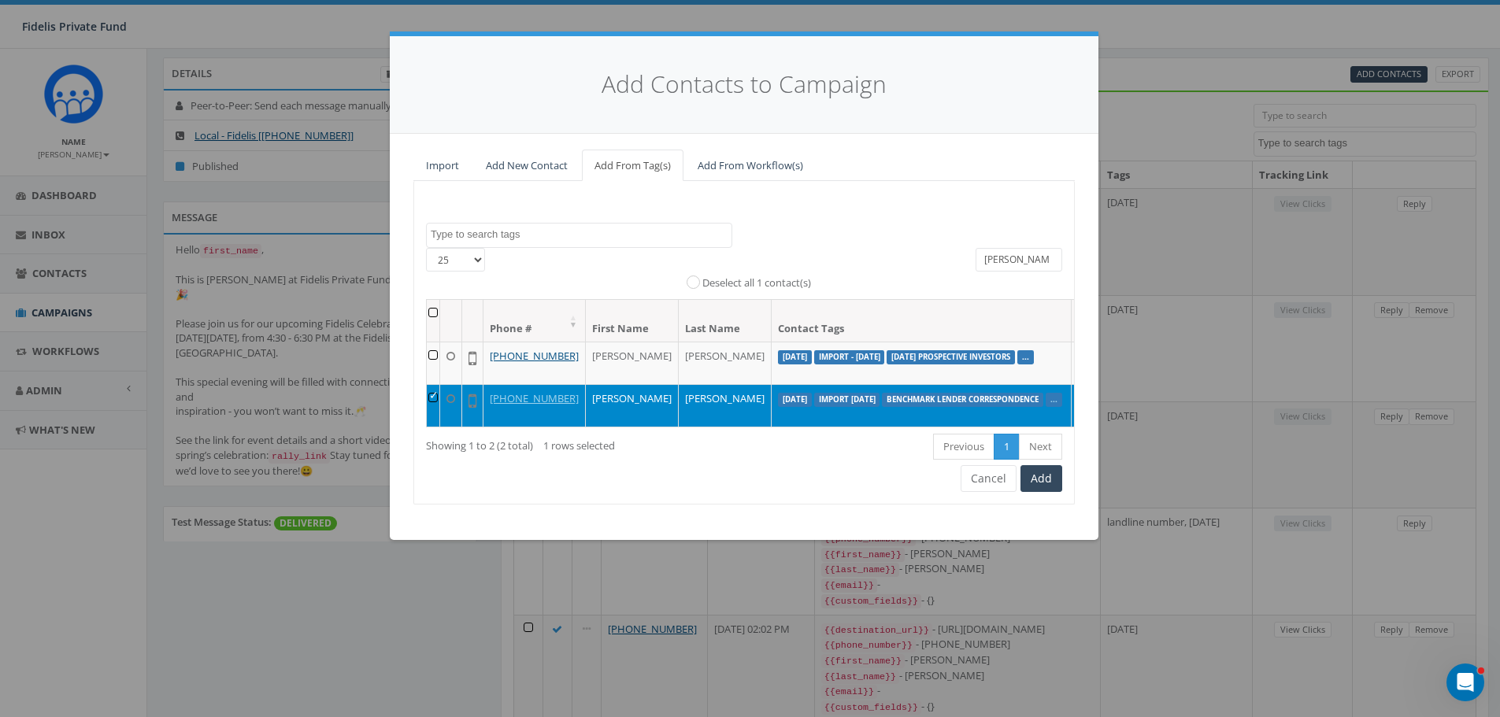
scroll to position [79, 0]
click at [1044, 492] on button "Add" at bounding box center [1042, 478] width 42 height 27
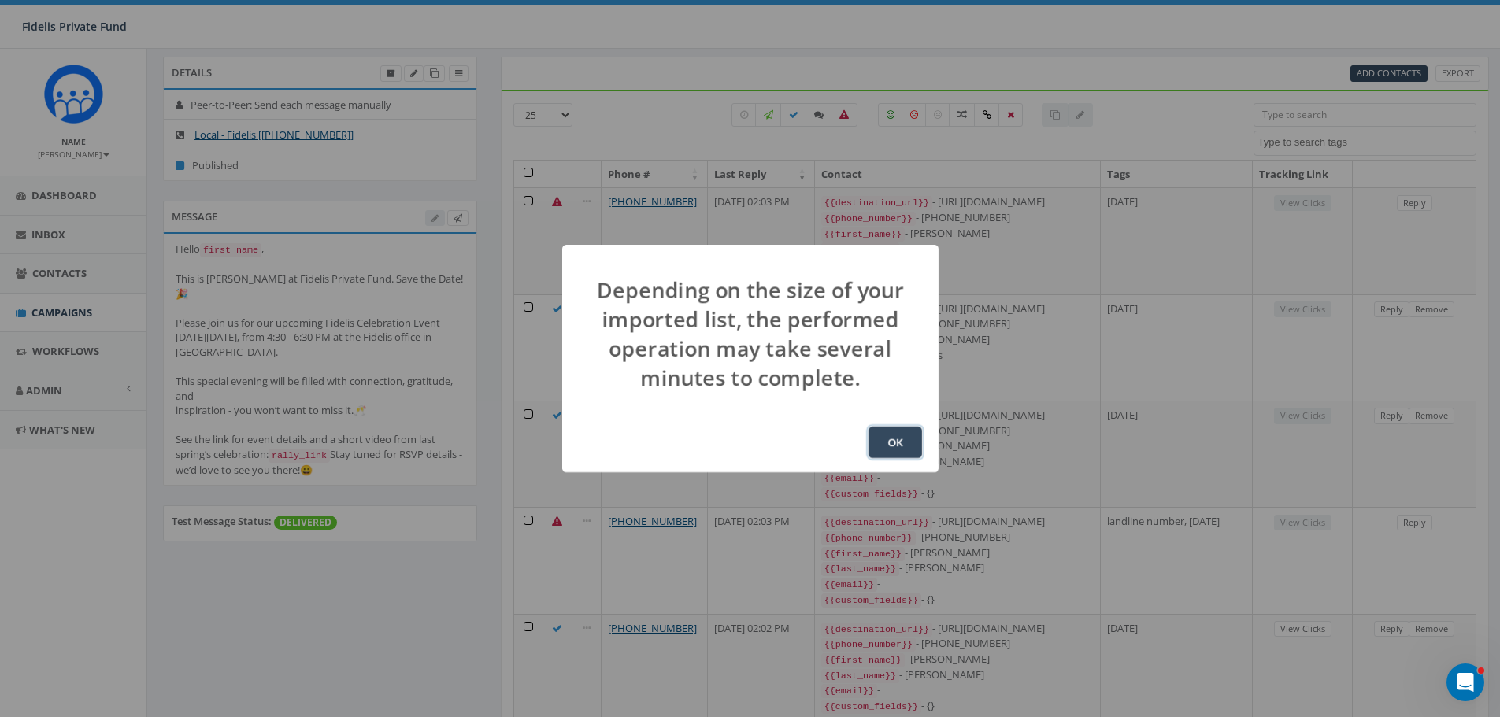
click at [893, 441] on button "OK" at bounding box center [896, 442] width 54 height 31
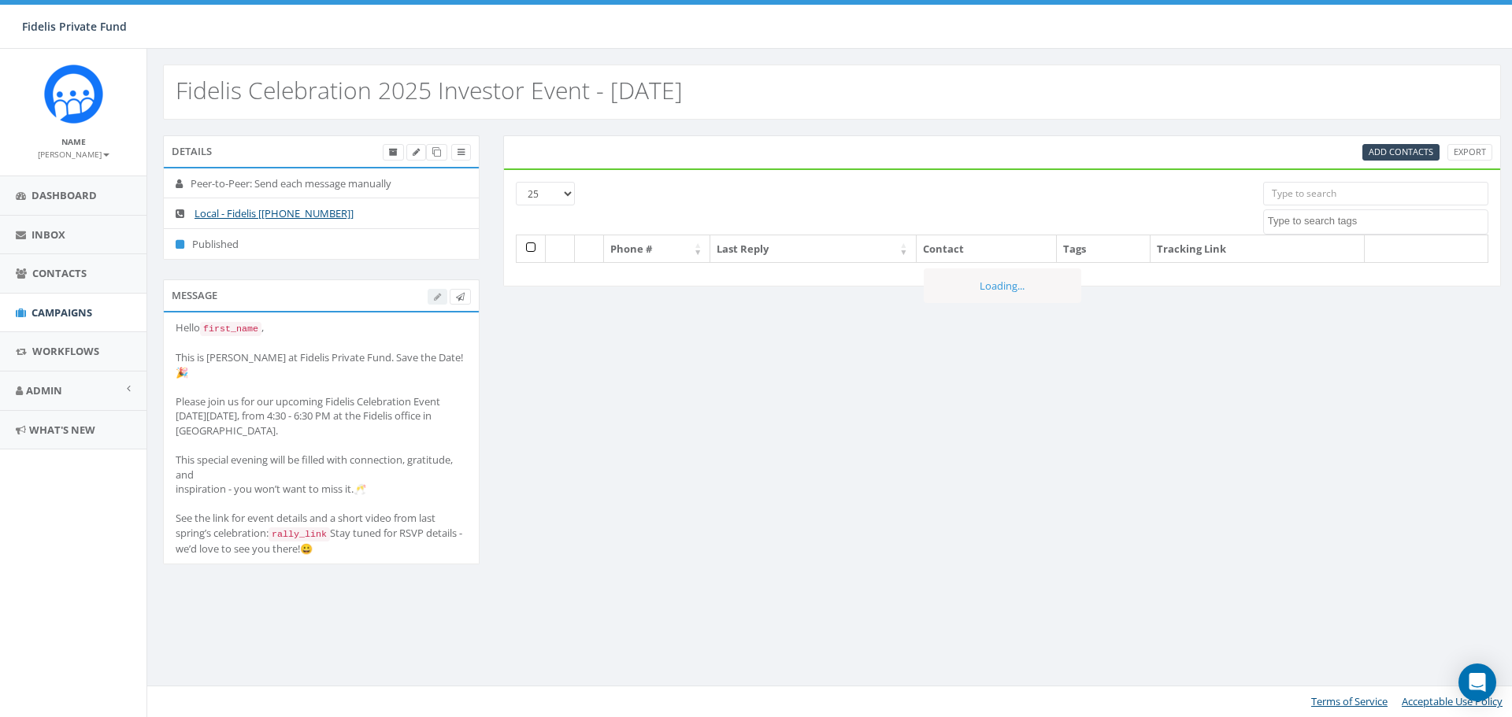
select select
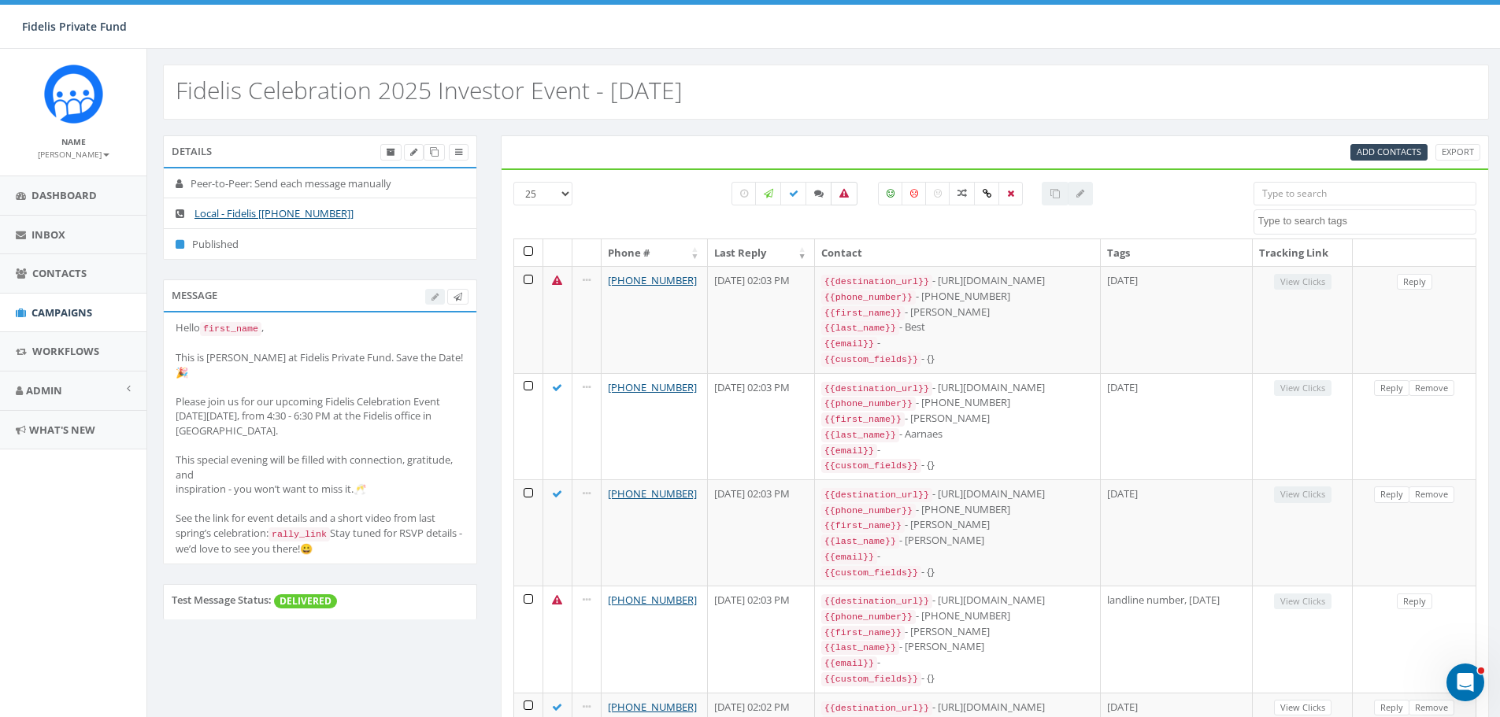
click at [849, 193] on label at bounding box center [844, 194] width 27 height 24
checkbox input "true"
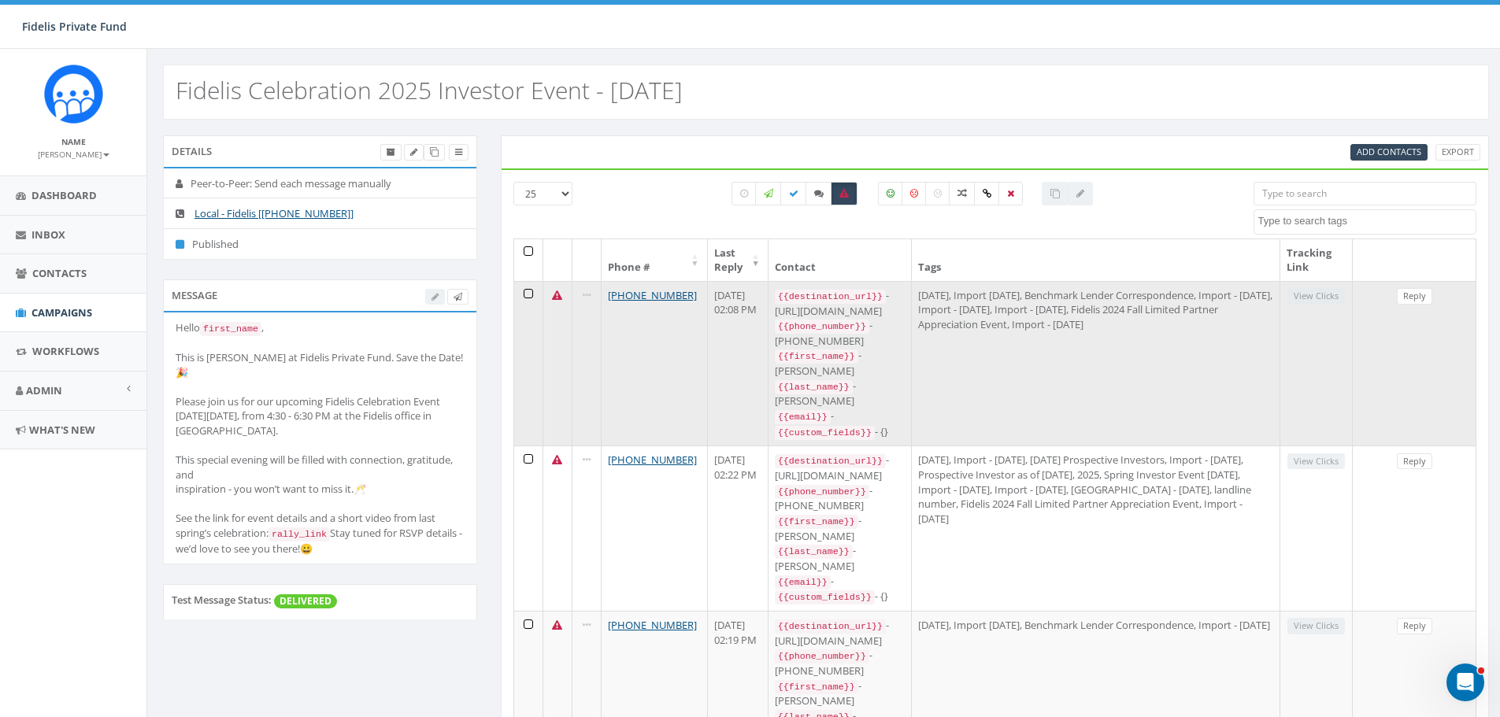
click at [646, 365] on td "[PHONE_NUMBER]" at bounding box center [655, 363] width 106 height 165
